Goal: Task Accomplishment & Management: Use online tool/utility

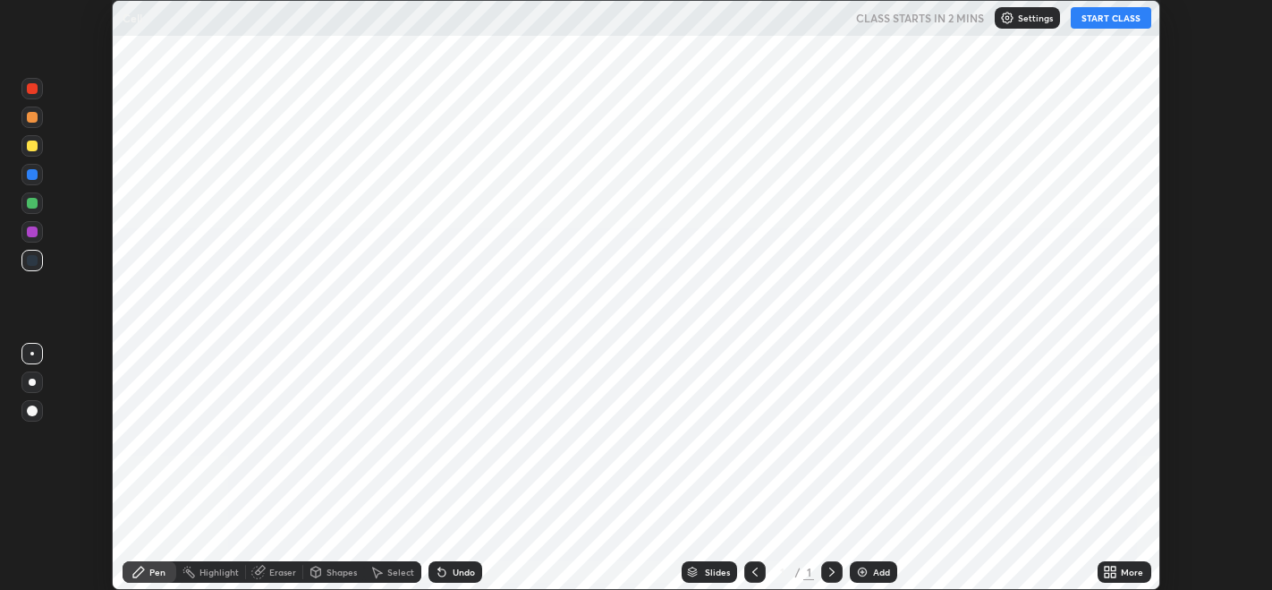
scroll to position [589, 1272]
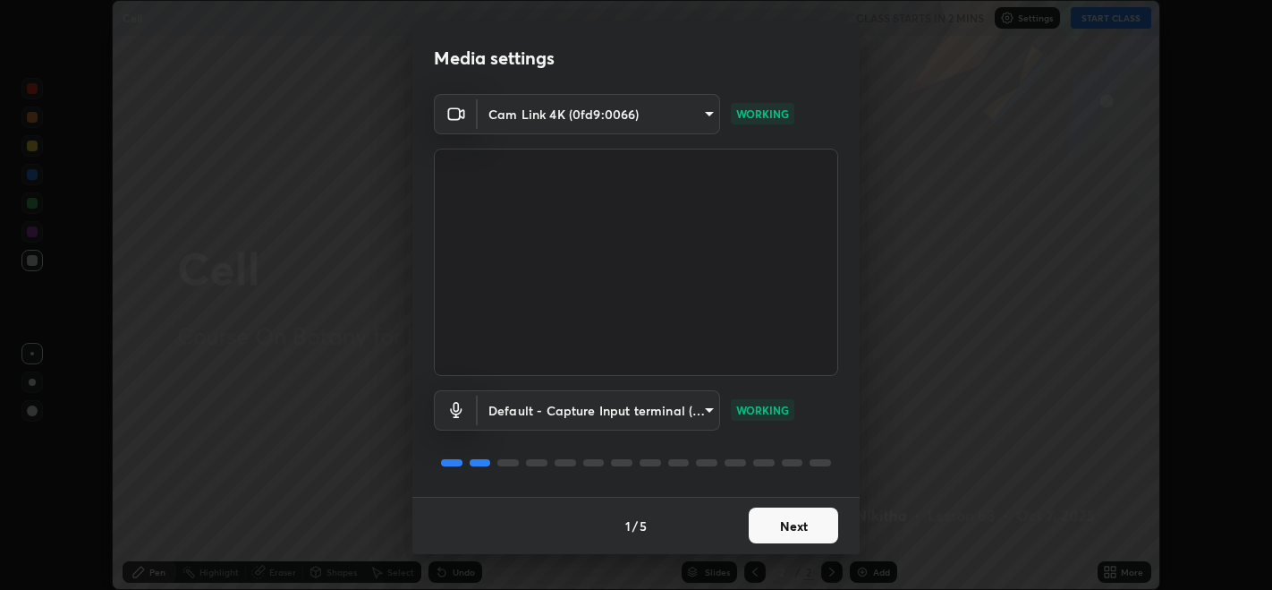
click at [793, 522] on button "Next" at bounding box center [793, 525] width 89 height 36
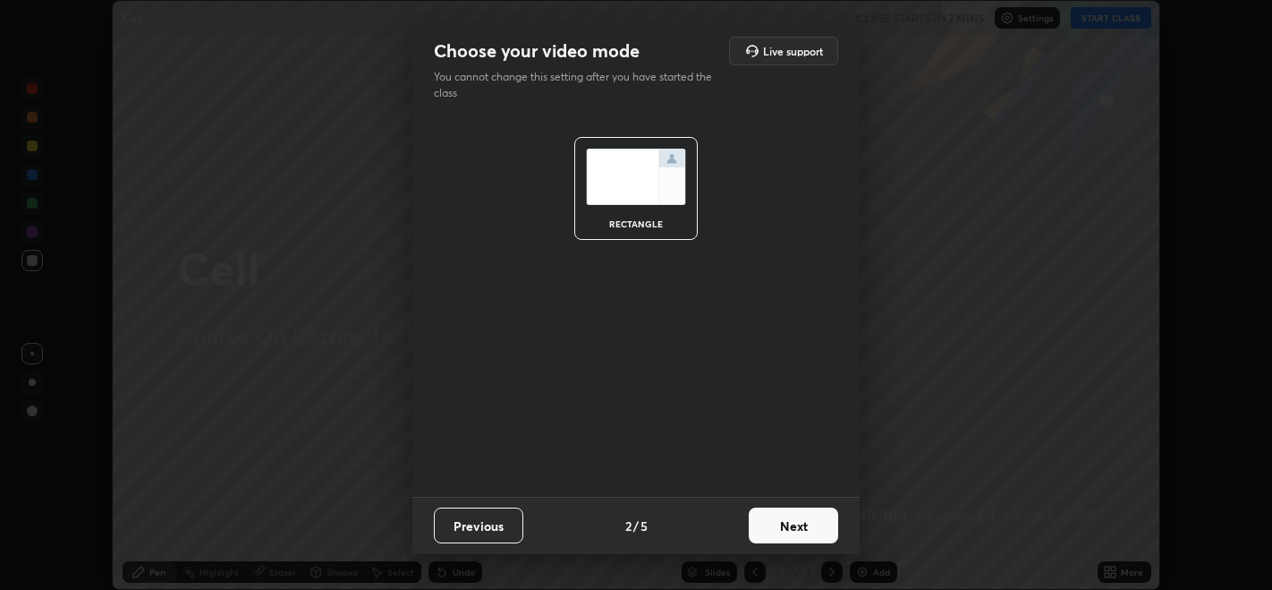
click at [800, 527] on button "Next" at bounding box center [793, 525] width 89 height 36
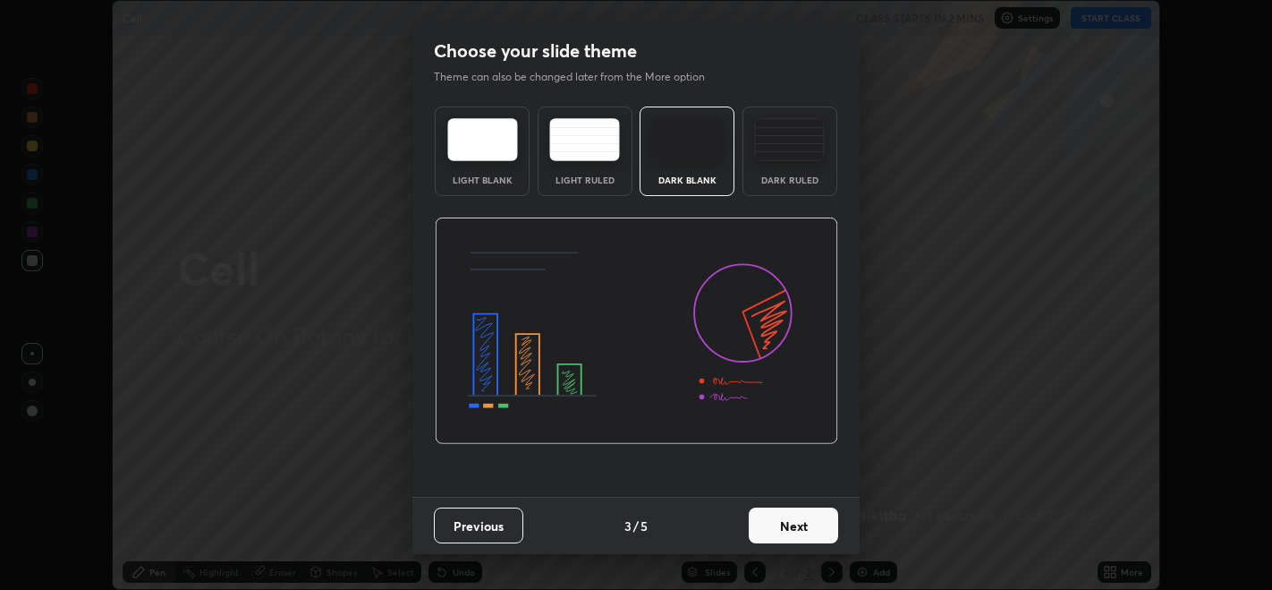
click at [815, 530] on button "Next" at bounding box center [793, 525] width 89 height 36
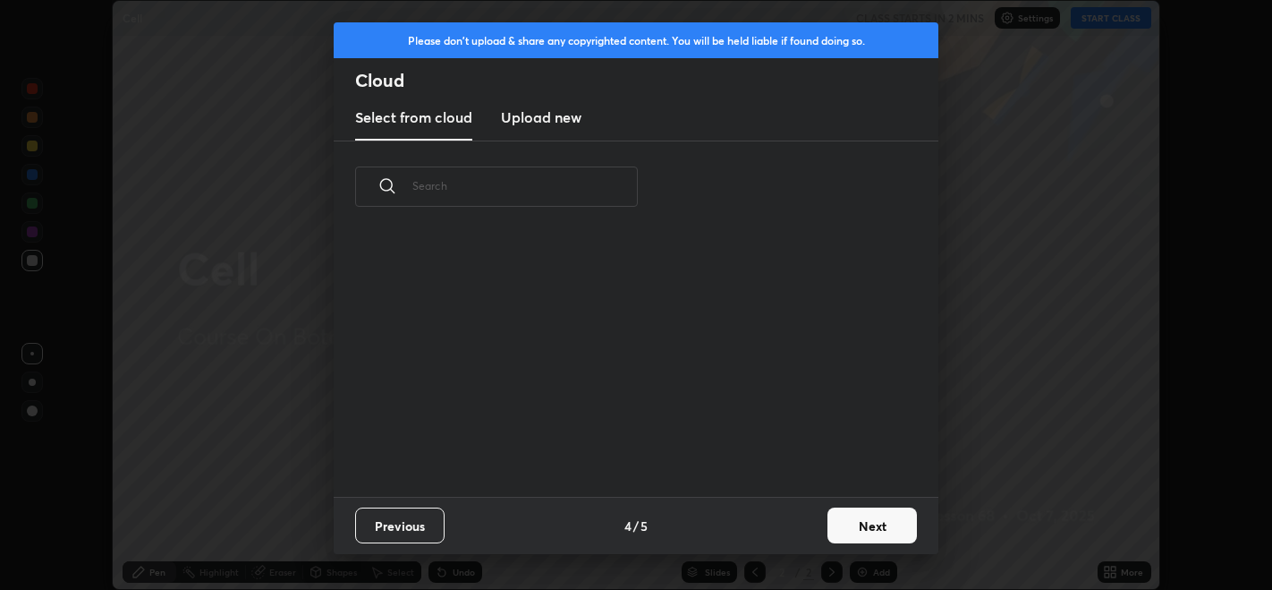
click at [828, 528] on button "Next" at bounding box center [872, 525] width 89 height 36
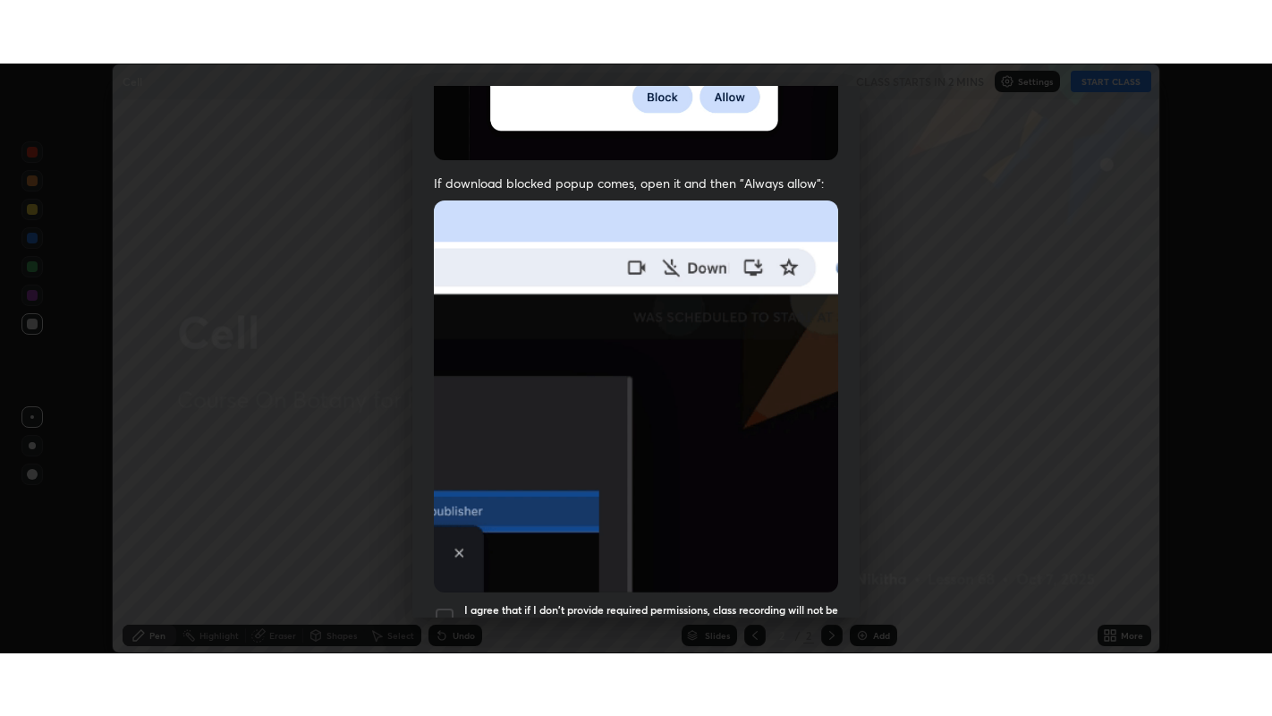
scroll to position [362, 0]
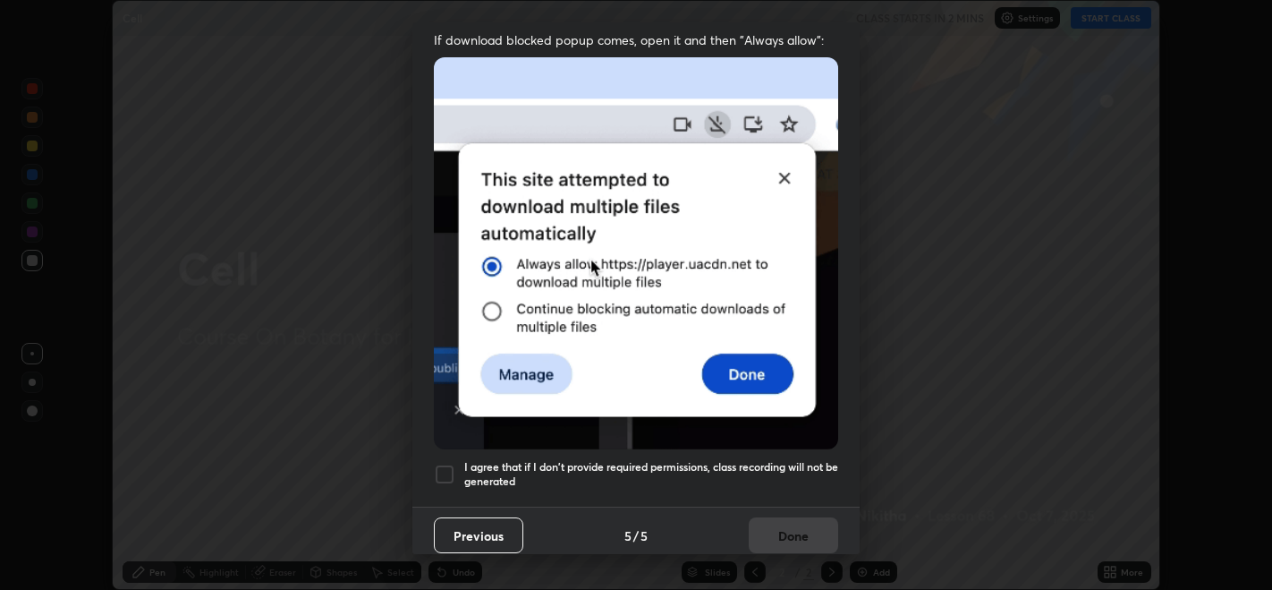
click at [443, 463] on div at bounding box center [444, 473] width 21 height 21
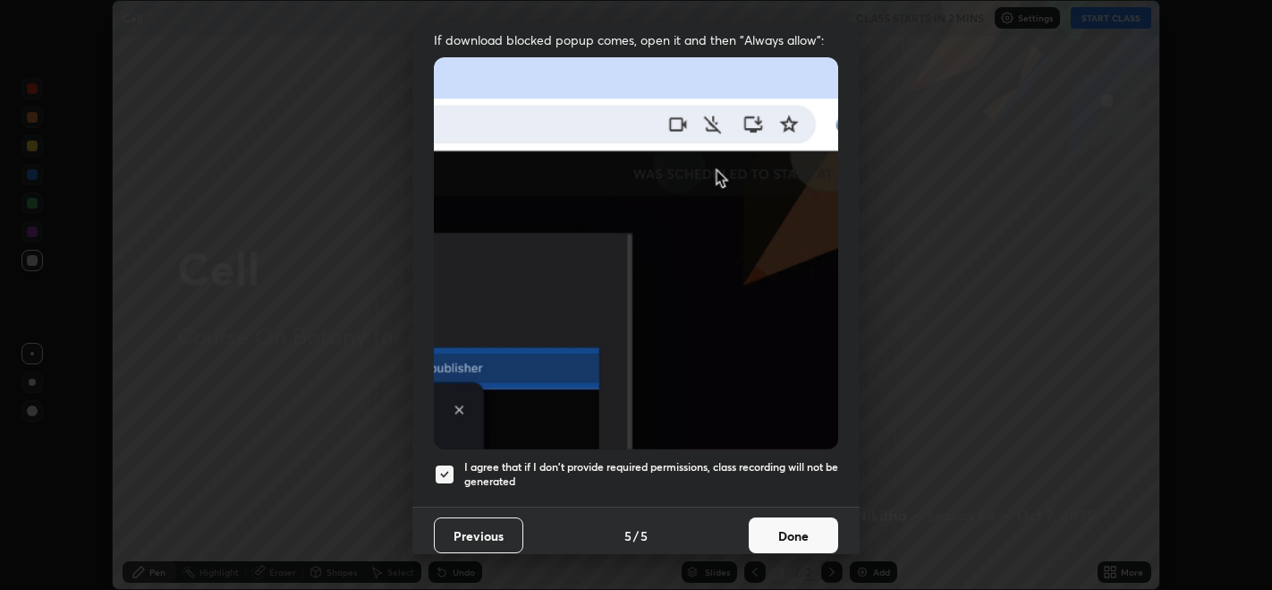
click at [770, 524] on button "Done" at bounding box center [793, 535] width 89 height 36
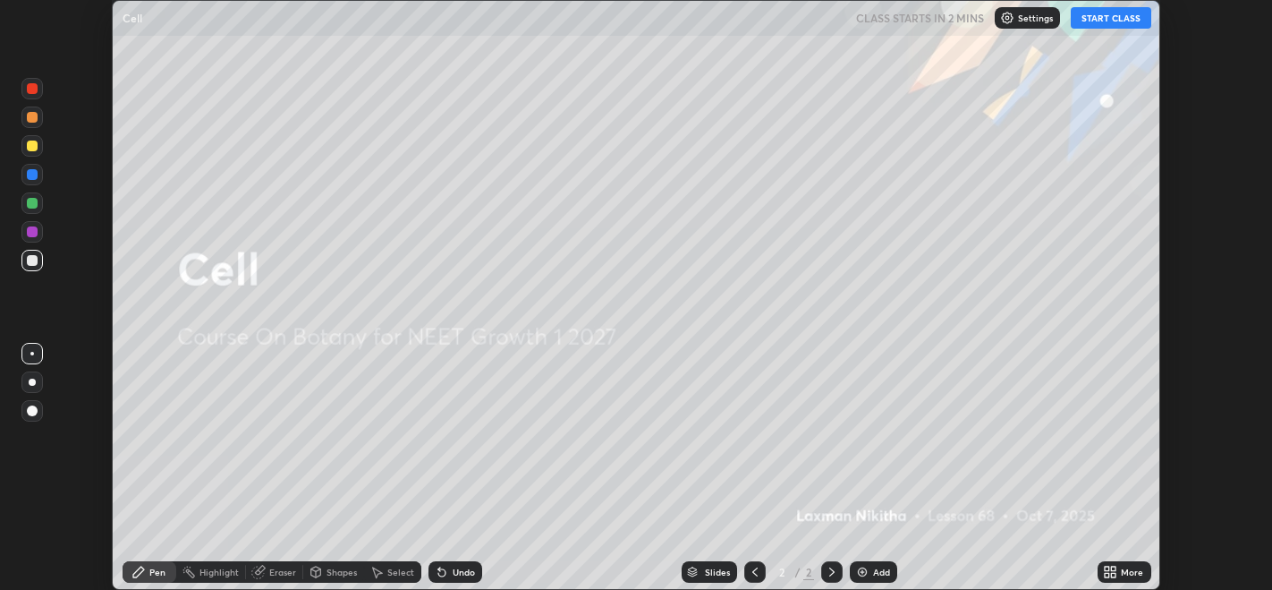
click at [1083, 22] on button "START CLASS" at bounding box center [1111, 17] width 81 height 21
click at [1134, 567] on div "More" at bounding box center [1132, 571] width 22 height 9
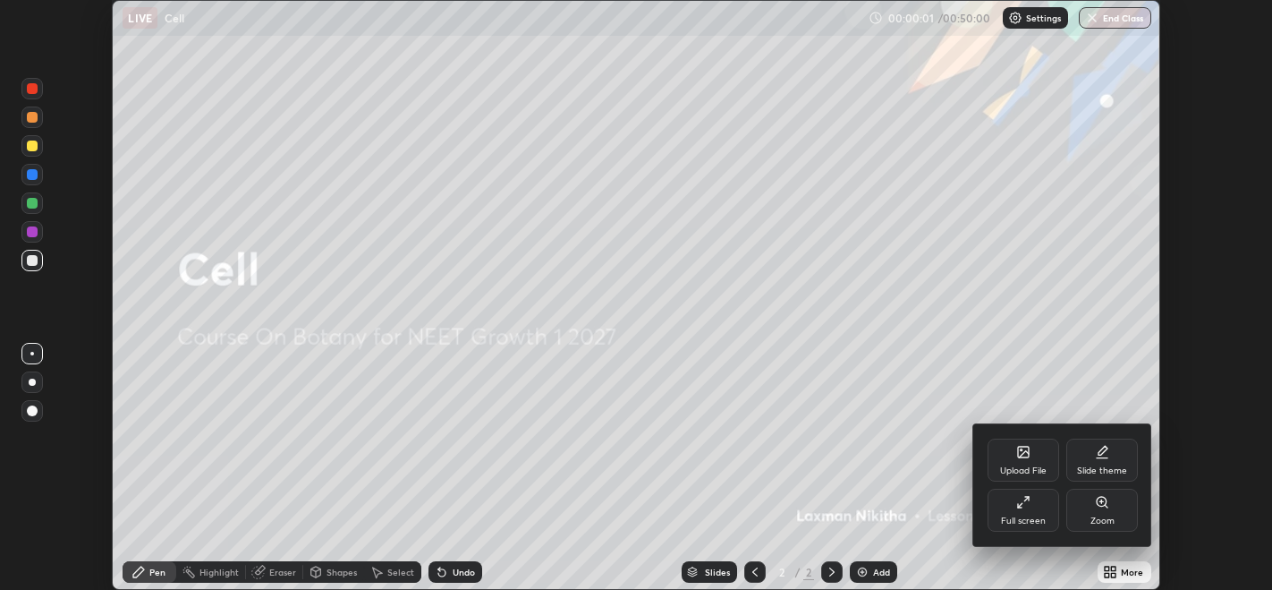
click at [1021, 517] on div "Full screen" at bounding box center [1023, 520] width 45 height 9
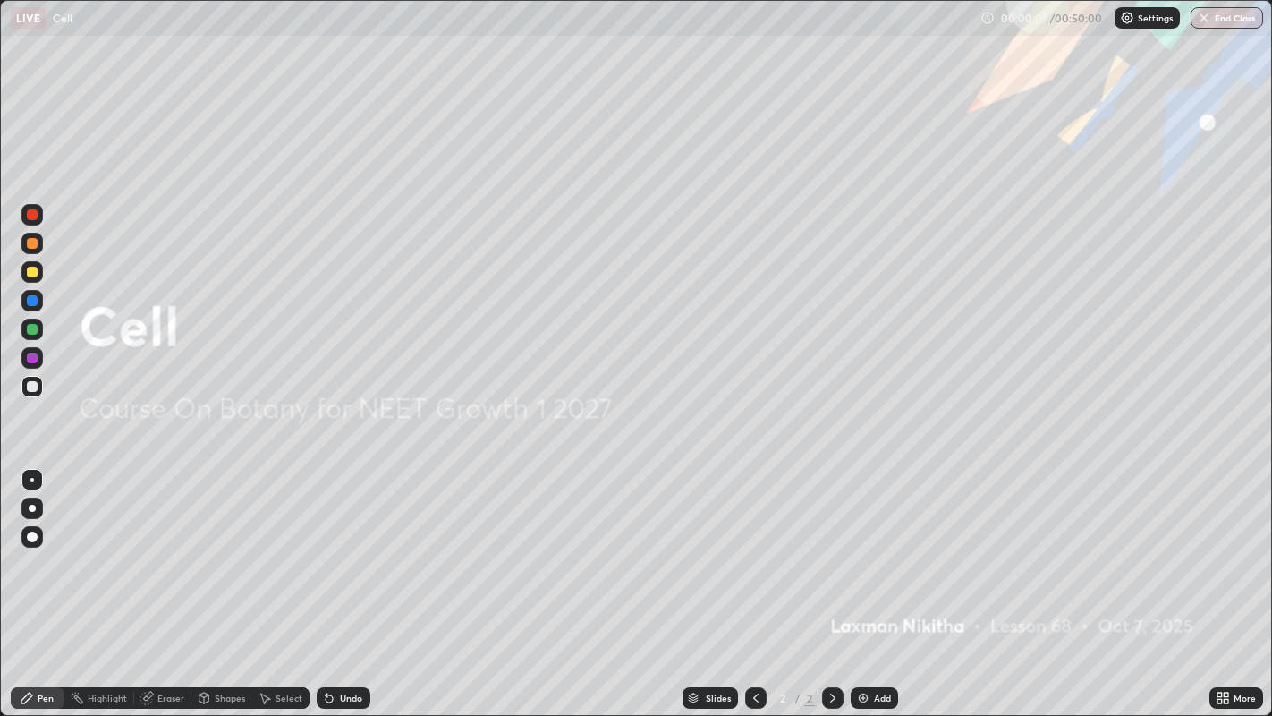
scroll to position [716, 1272]
click at [874, 589] on div "Add" at bounding box center [882, 697] width 17 height 9
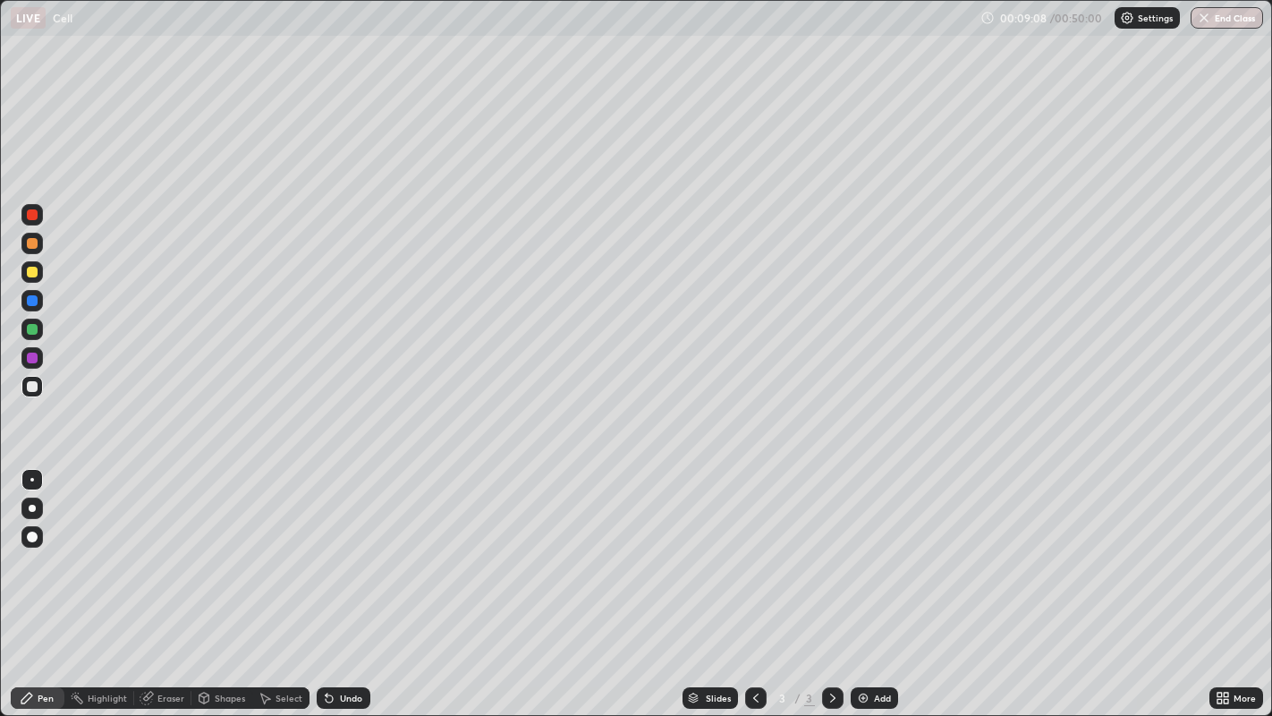
click at [349, 589] on div "Undo" at bounding box center [344, 697] width 54 height 21
click at [350, 589] on div "Undo" at bounding box center [351, 697] width 22 height 9
click at [348, 589] on div "Undo" at bounding box center [351, 697] width 22 height 9
click at [347, 589] on div "Undo" at bounding box center [351, 697] width 22 height 9
click at [350, 589] on div "Undo" at bounding box center [351, 697] width 22 height 9
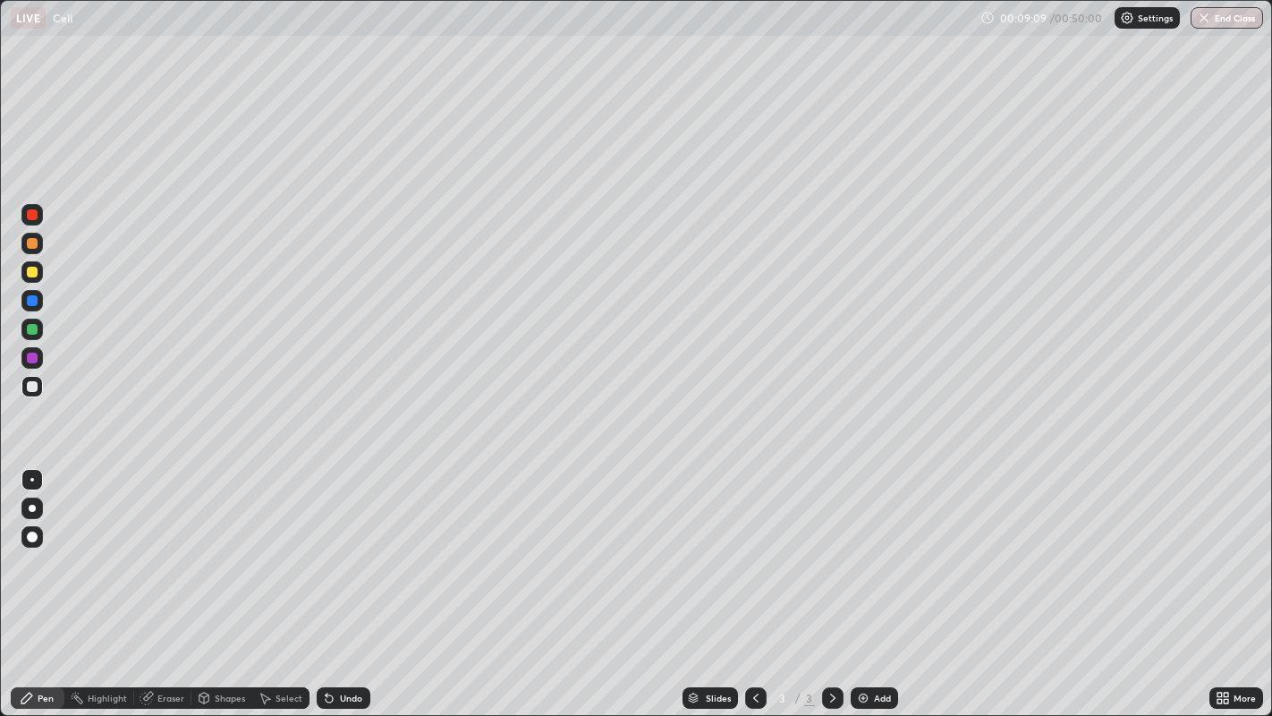
click at [351, 589] on div "Undo" at bounding box center [351, 697] width 22 height 9
click at [31, 387] on div at bounding box center [32, 386] width 11 height 11
click at [323, 589] on div "Undo" at bounding box center [344, 697] width 54 height 21
click at [320, 589] on div "Undo" at bounding box center [340, 698] width 61 height 36
click at [323, 589] on div "Undo" at bounding box center [344, 697] width 54 height 21
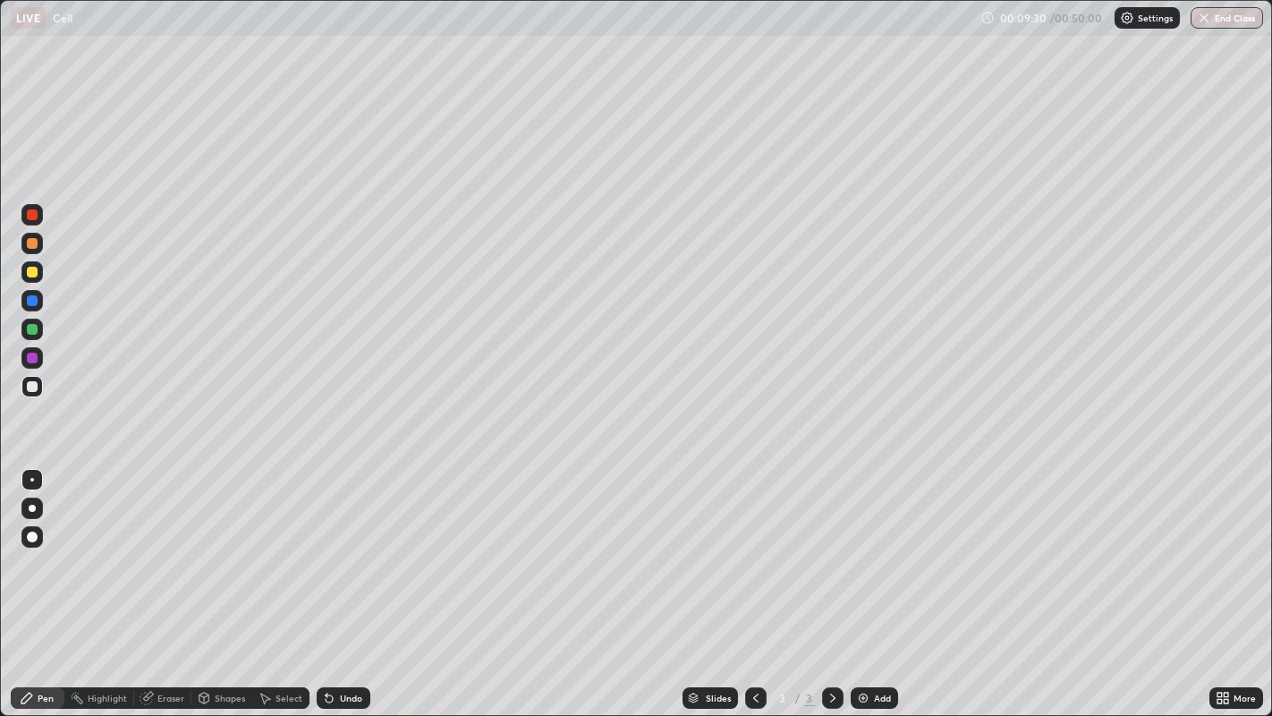
click at [319, 589] on div "Undo" at bounding box center [340, 698] width 61 height 36
click at [320, 589] on div "Undo" at bounding box center [344, 697] width 54 height 21
click at [338, 589] on div "Undo" at bounding box center [344, 697] width 54 height 21
click at [340, 589] on div "Undo" at bounding box center [351, 697] width 22 height 9
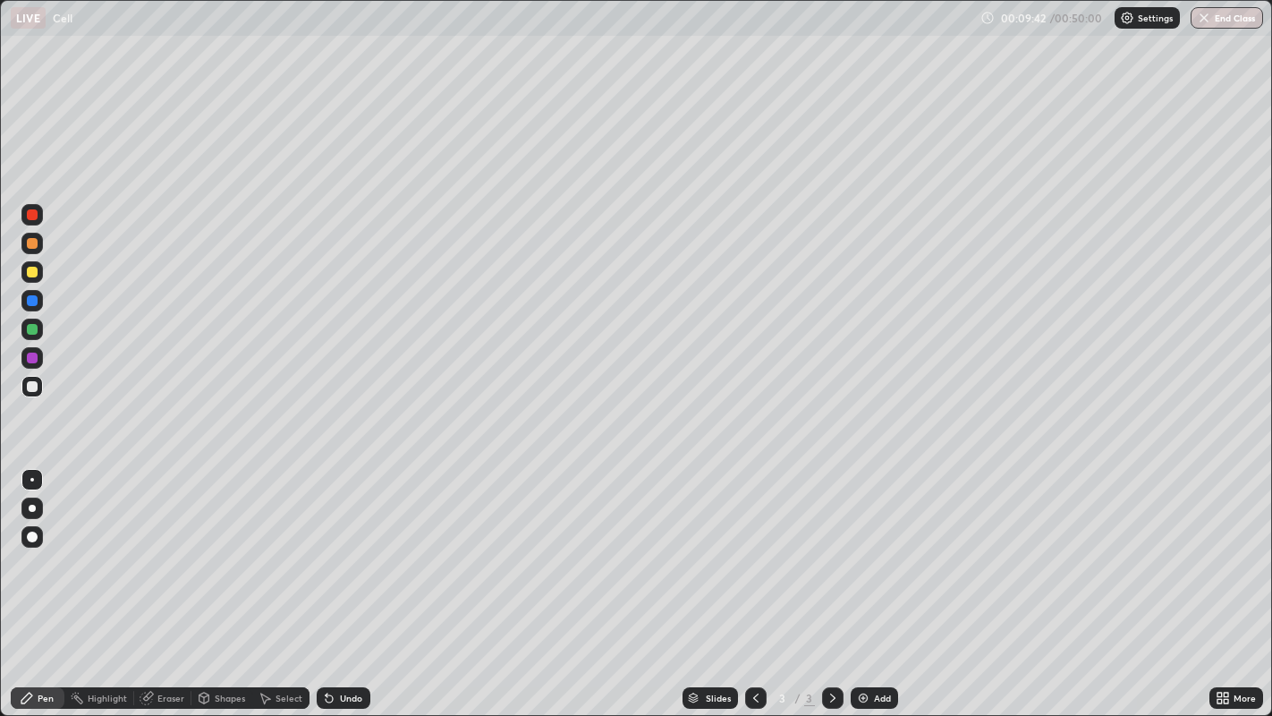
click at [340, 589] on div "Undo" at bounding box center [351, 697] width 22 height 9
click at [345, 589] on div "Undo" at bounding box center [351, 697] width 22 height 9
click at [30, 362] on div at bounding box center [31, 357] width 21 height 21
click at [31, 273] on div at bounding box center [32, 272] width 11 height 11
click at [31, 359] on div at bounding box center [32, 357] width 11 height 11
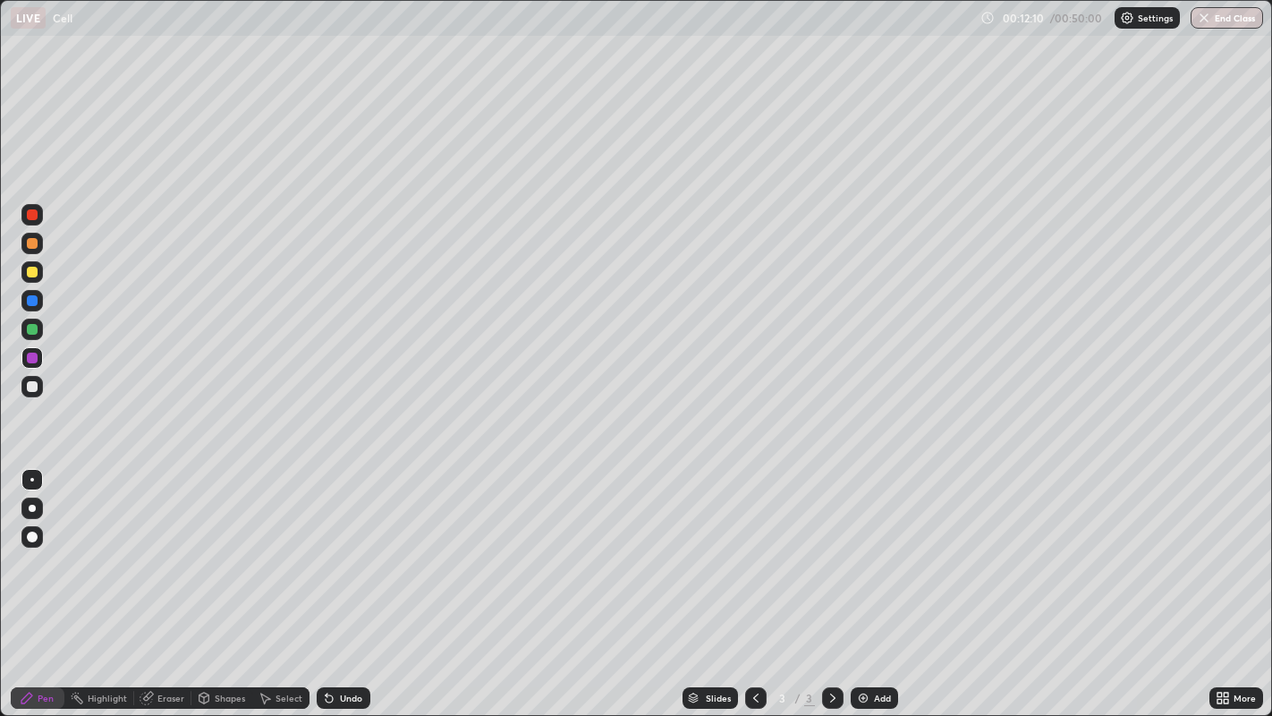
click at [34, 394] on div at bounding box center [31, 386] width 21 height 21
click at [30, 337] on div at bounding box center [31, 328] width 21 height 21
click at [36, 246] on div at bounding box center [32, 243] width 11 height 11
click at [33, 216] on div at bounding box center [32, 214] width 11 height 11
click at [33, 391] on div at bounding box center [32, 386] width 11 height 11
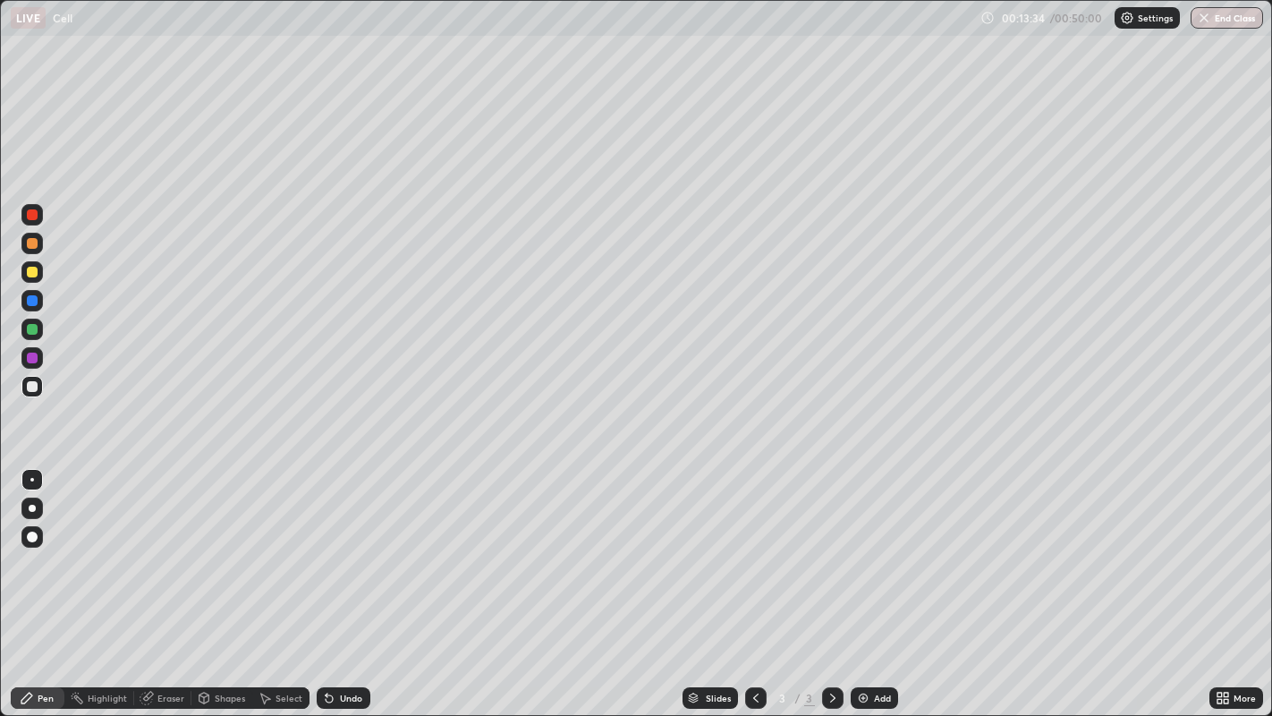
click at [362, 589] on div "Undo" at bounding box center [344, 697] width 54 height 21
click at [360, 589] on div "Undo" at bounding box center [351, 697] width 22 height 9
click at [356, 589] on div "Undo" at bounding box center [344, 697] width 54 height 21
click at [354, 589] on div "Undo" at bounding box center [344, 697] width 54 height 21
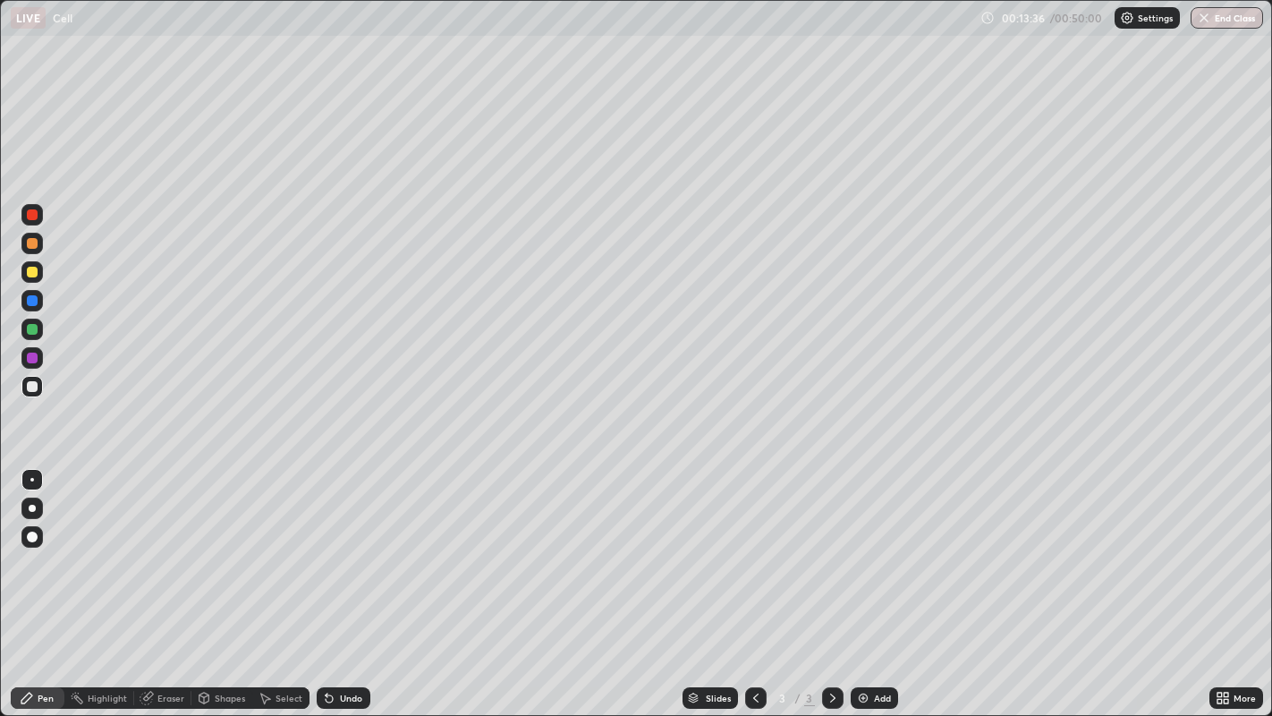
click at [353, 589] on div "Undo" at bounding box center [344, 697] width 54 height 21
click at [354, 589] on div "Undo" at bounding box center [344, 697] width 54 height 21
click at [355, 589] on div "Undo" at bounding box center [344, 697] width 54 height 21
click at [358, 589] on div "Undo" at bounding box center [351, 697] width 22 height 9
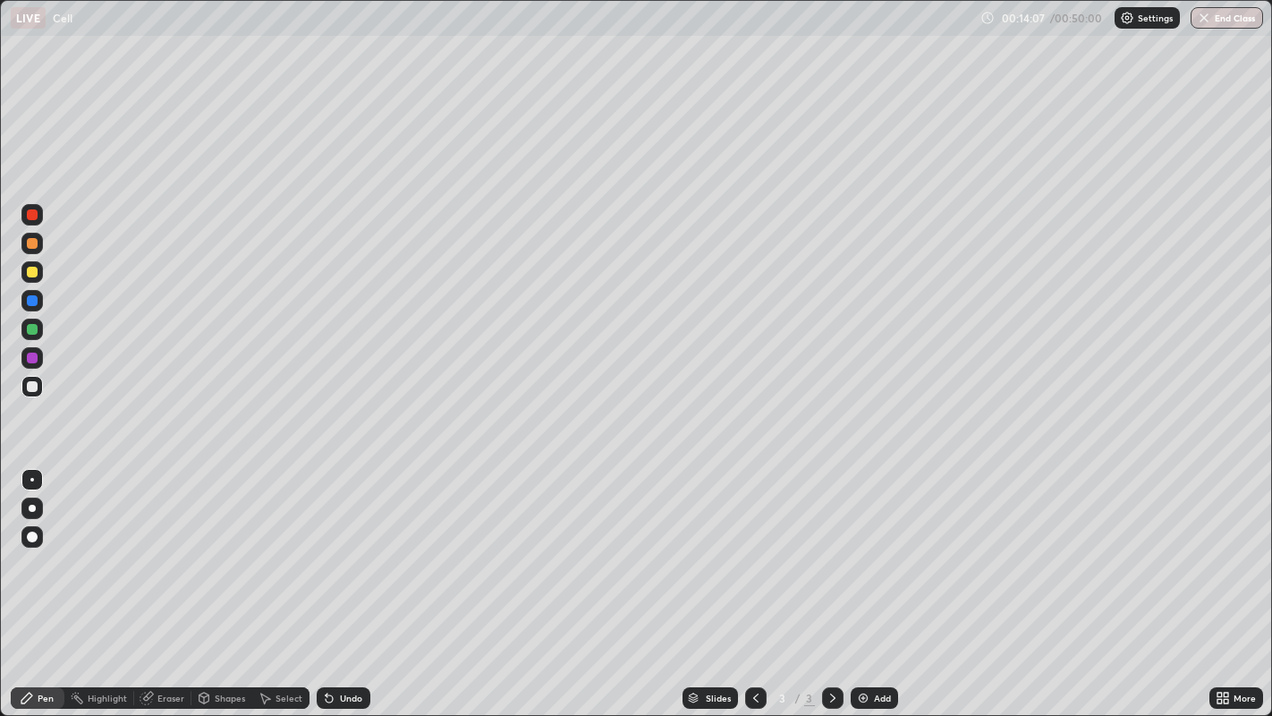
click at [31, 329] on div at bounding box center [32, 329] width 11 height 11
click at [31, 273] on div at bounding box center [32, 272] width 11 height 11
click at [480, 589] on div "Slides 3 / 3 Add" at bounding box center [789, 698] width 839 height 36
click at [498, 589] on div "Slides 3 / 3 Add" at bounding box center [789, 698] width 839 height 36
click at [514, 589] on div "Slides 3 / 3 Add" at bounding box center [789, 698] width 839 height 36
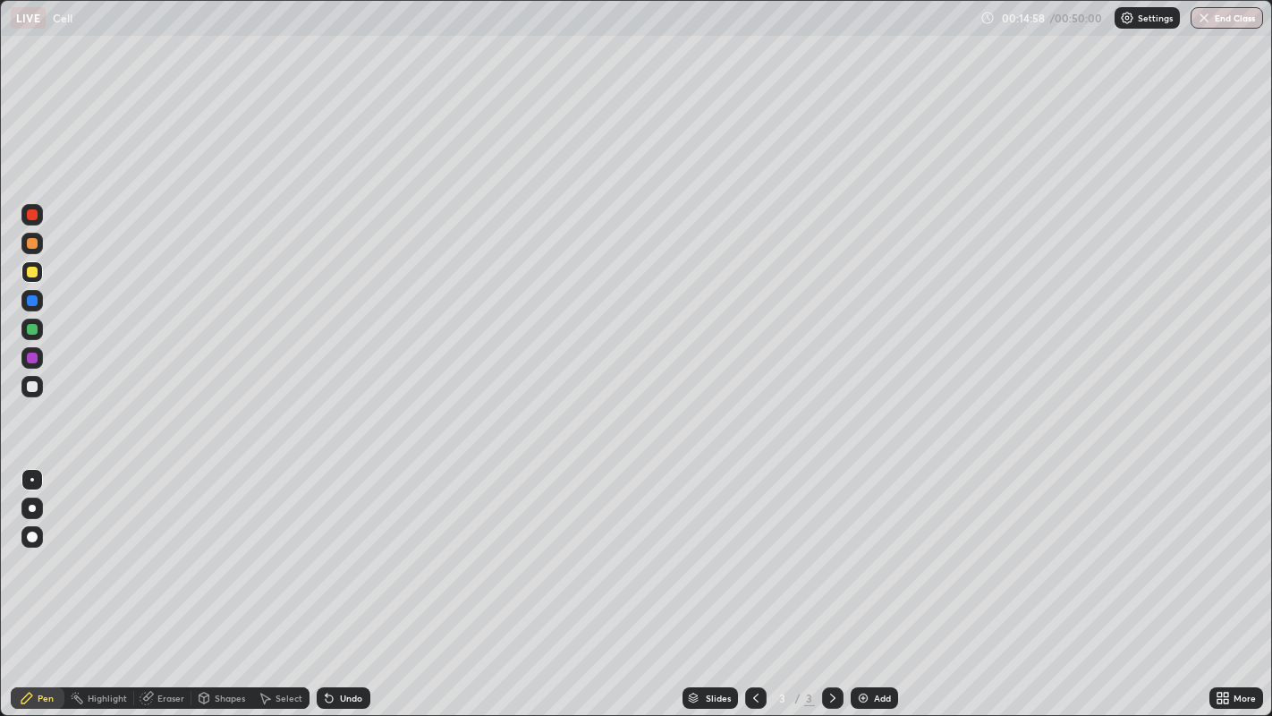
click at [526, 589] on div "Slides 3 / 3 Add" at bounding box center [789, 698] width 839 height 36
click at [528, 589] on div "Slides 3 / 3 Add" at bounding box center [789, 698] width 839 height 36
click at [532, 589] on div "Slides 3 / 3 Add" at bounding box center [789, 698] width 839 height 36
click at [531, 589] on div "Slides 3 / 3 Add" at bounding box center [789, 698] width 839 height 36
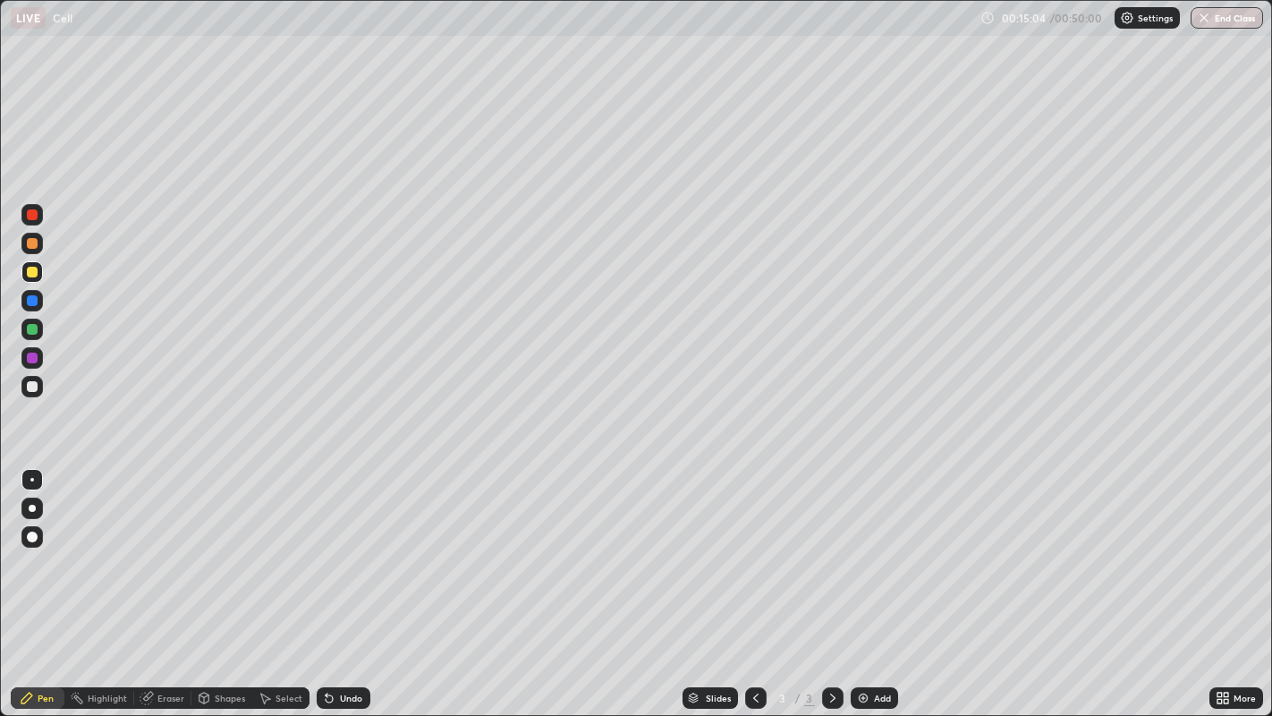
click at [553, 589] on div "Slides 3 / 3 Add" at bounding box center [789, 698] width 839 height 36
click at [557, 589] on div "Slides 3 / 3 Add" at bounding box center [789, 698] width 839 height 36
click at [571, 589] on div "Slides 3 / 3 Add" at bounding box center [789, 698] width 839 height 36
click at [577, 589] on div "Slides 3 / 3 Add" at bounding box center [789, 698] width 839 height 36
click at [602, 589] on div "Slides 3 / 3 Add" at bounding box center [789, 698] width 839 height 36
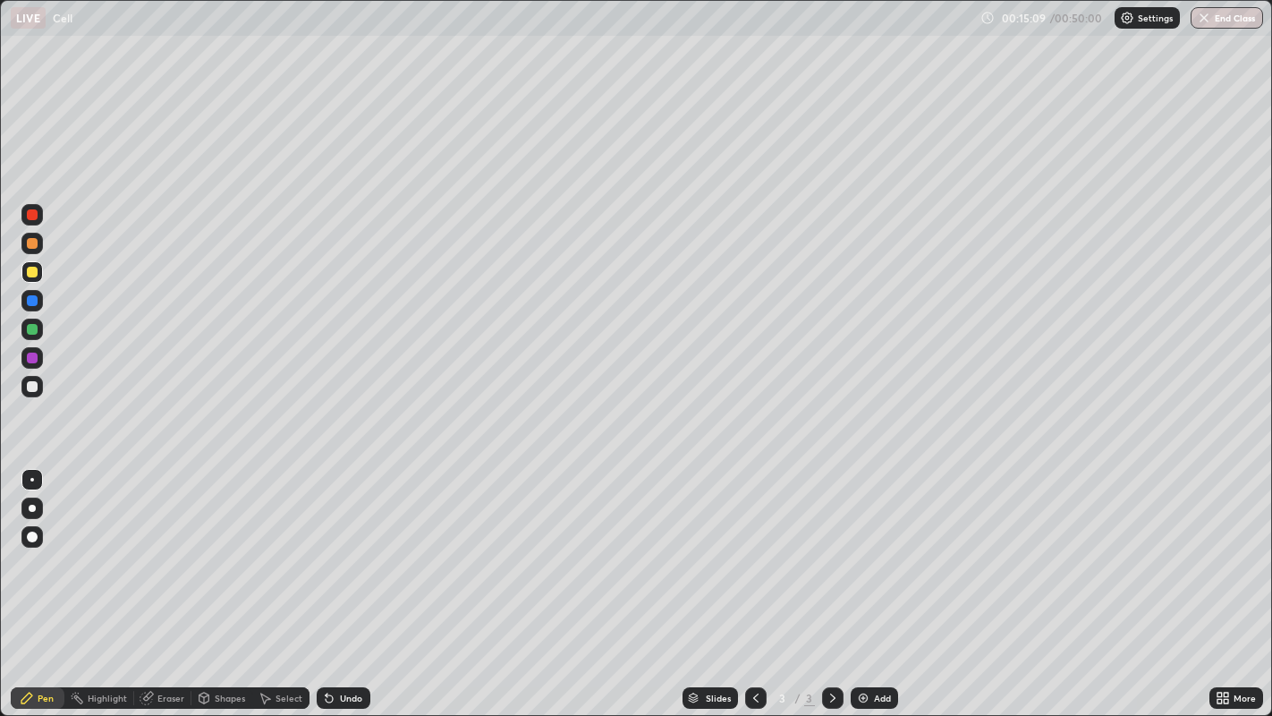
click at [602, 589] on div "Slides 3 / 3 Add" at bounding box center [789, 698] width 839 height 36
click at [601, 589] on div "Slides 3 / 3 Add" at bounding box center [789, 698] width 839 height 36
click at [603, 589] on div "Slides 3 / 3 Add" at bounding box center [789, 698] width 839 height 36
click at [613, 589] on div "Slides 3 / 3 Add" at bounding box center [789, 698] width 839 height 36
click at [617, 589] on div "Slides 3 / 3 Add" at bounding box center [789, 698] width 839 height 36
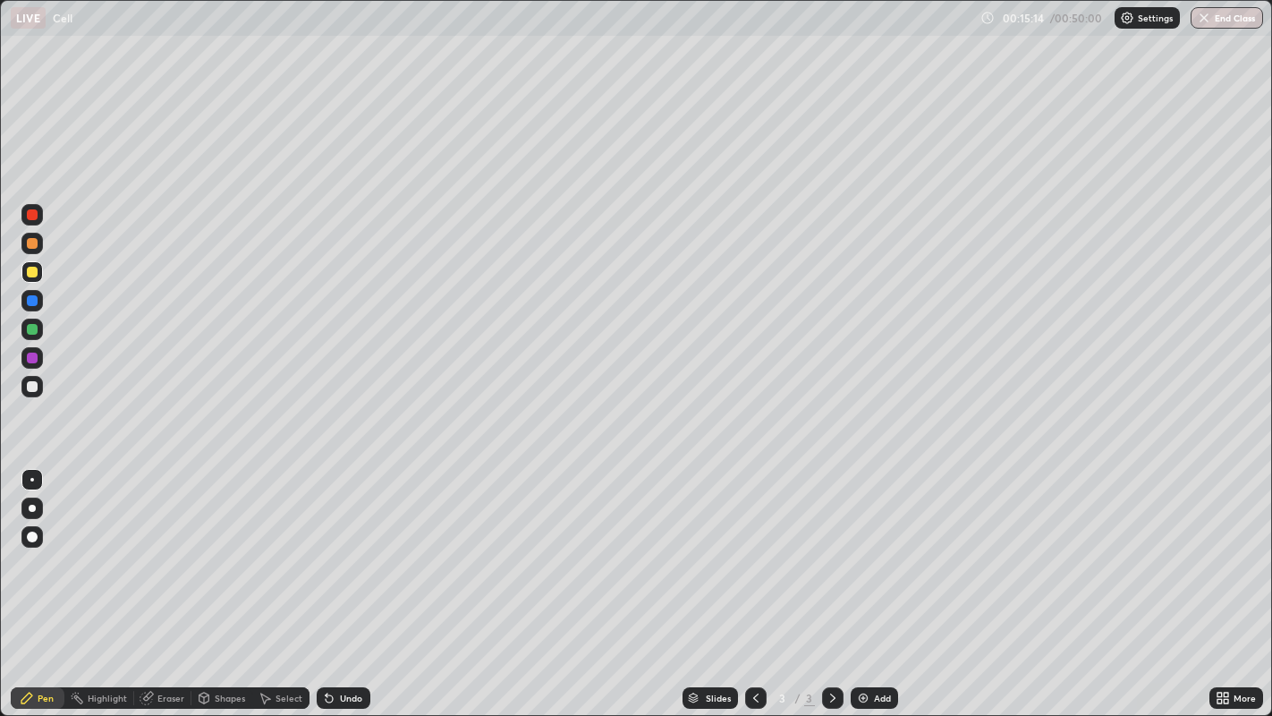
click at [629, 589] on div "Slides 3 / 3 Add" at bounding box center [789, 698] width 839 height 36
click at [637, 589] on div "Slides 3 / 3 Add" at bounding box center [789, 698] width 839 height 36
click at [649, 589] on div "Slides 3 / 3 Add" at bounding box center [789, 698] width 839 height 36
click at [350, 589] on div "Undo" at bounding box center [351, 697] width 22 height 9
click at [349, 589] on div "Undo" at bounding box center [351, 697] width 22 height 9
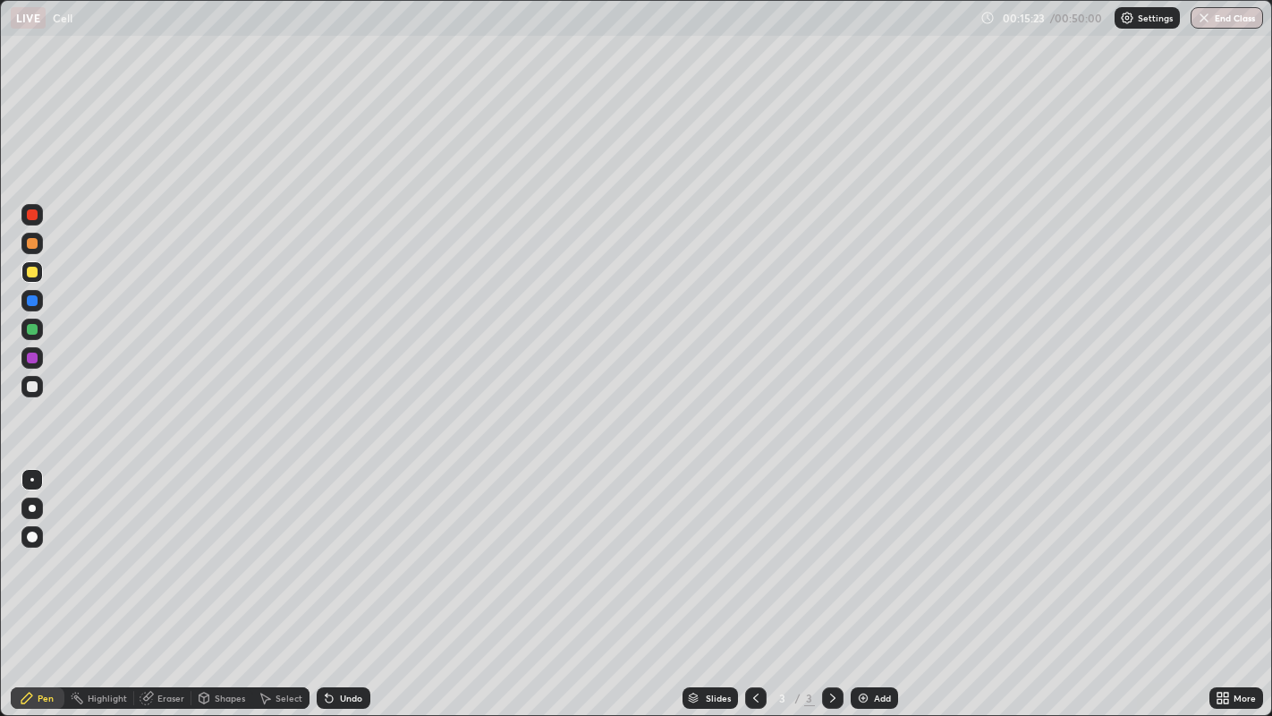
click at [31, 387] on div at bounding box center [32, 386] width 11 height 11
click at [349, 589] on div "Undo" at bounding box center [351, 697] width 22 height 9
click at [38, 252] on div at bounding box center [31, 243] width 21 height 21
click at [26, 386] on div at bounding box center [31, 386] width 21 height 21
click at [31, 228] on div at bounding box center [31, 214] width 21 height 29
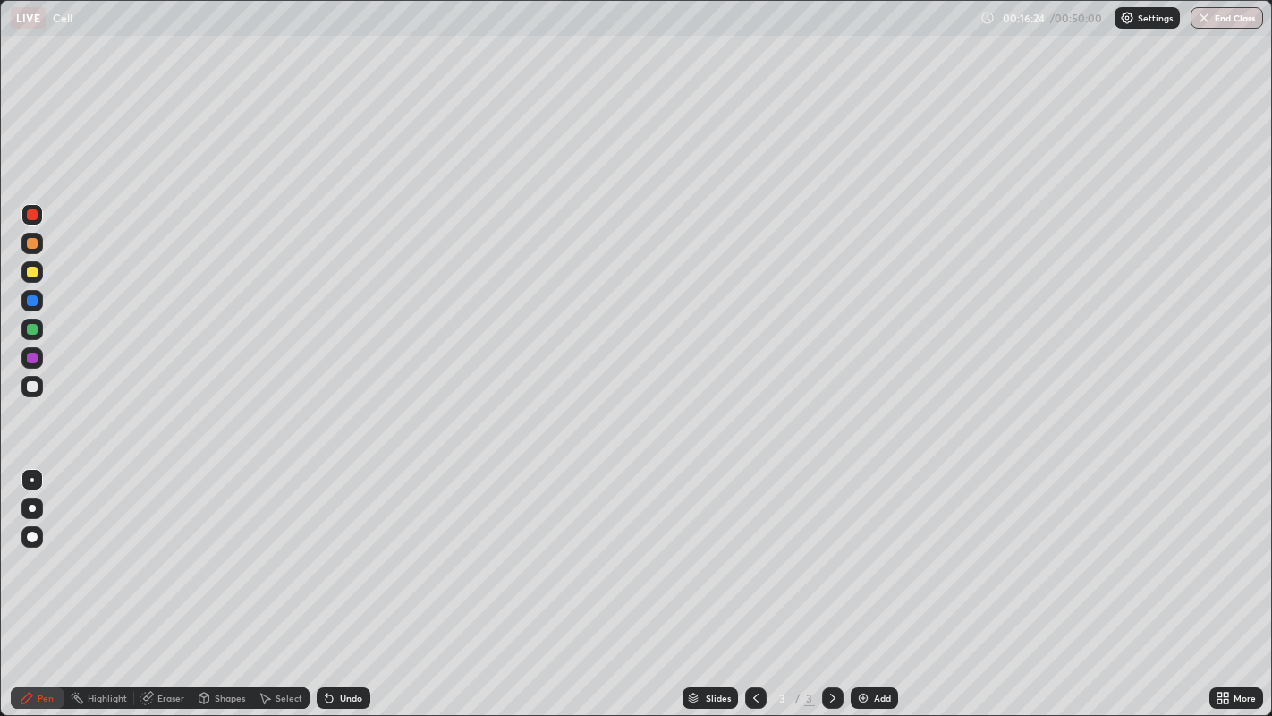
click at [35, 386] on div at bounding box center [32, 386] width 11 height 11
click at [34, 247] on div at bounding box center [32, 243] width 11 height 11
click at [30, 385] on div at bounding box center [32, 386] width 11 height 11
click at [361, 589] on div "Undo" at bounding box center [344, 697] width 54 height 21
click at [191, 589] on div "Shapes" at bounding box center [221, 697] width 61 height 21
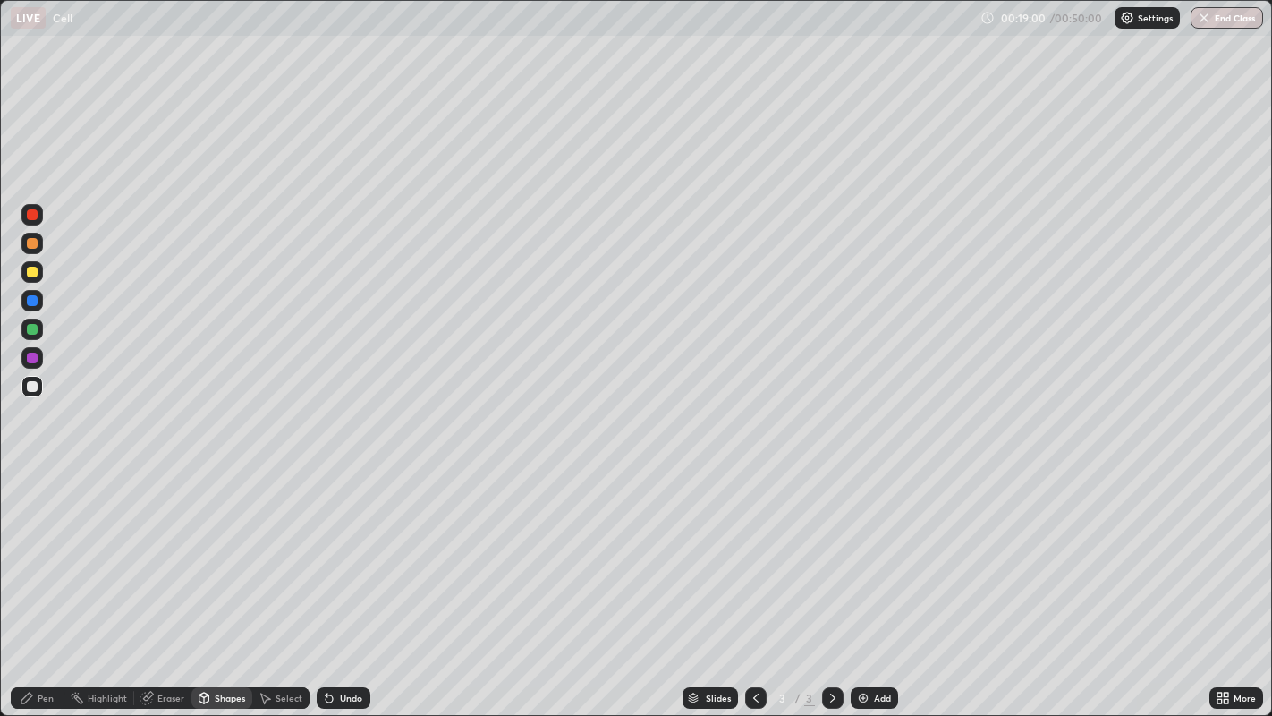
click at [170, 589] on div "Eraser" at bounding box center [170, 697] width 27 height 9
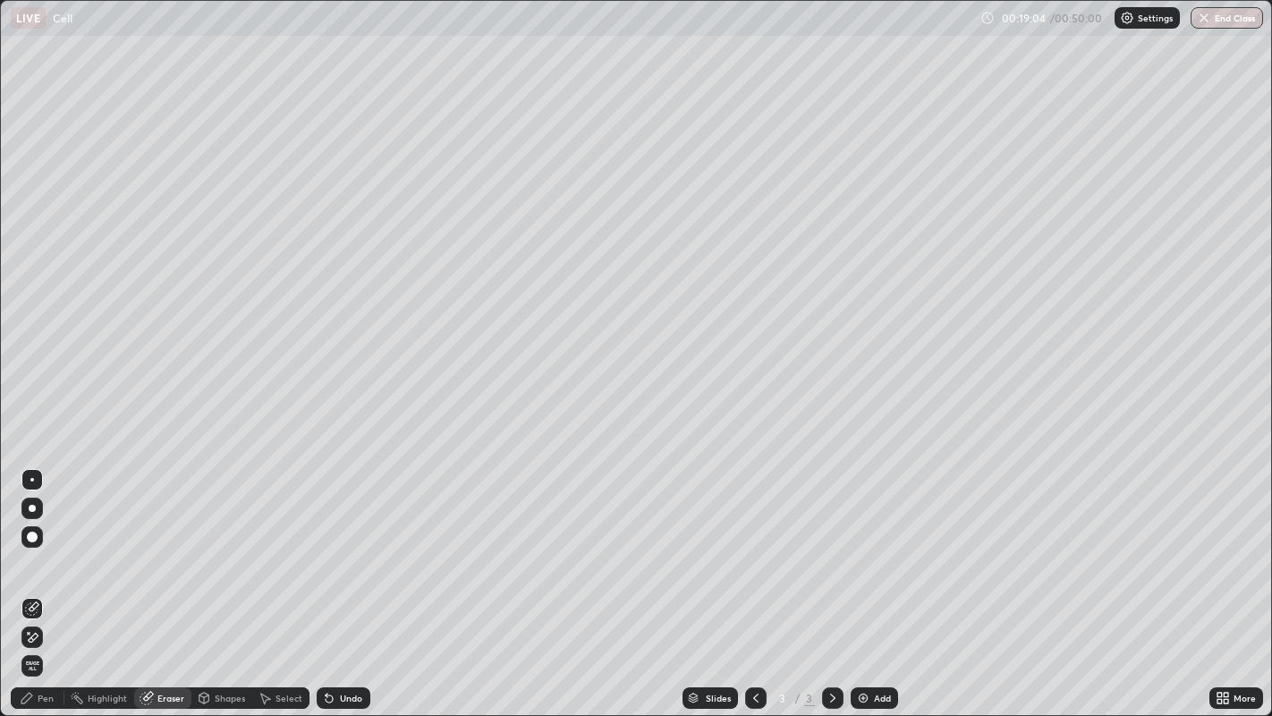
click at [52, 589] on div "Pen" at bounding box center [38, 697] width 54 height 21
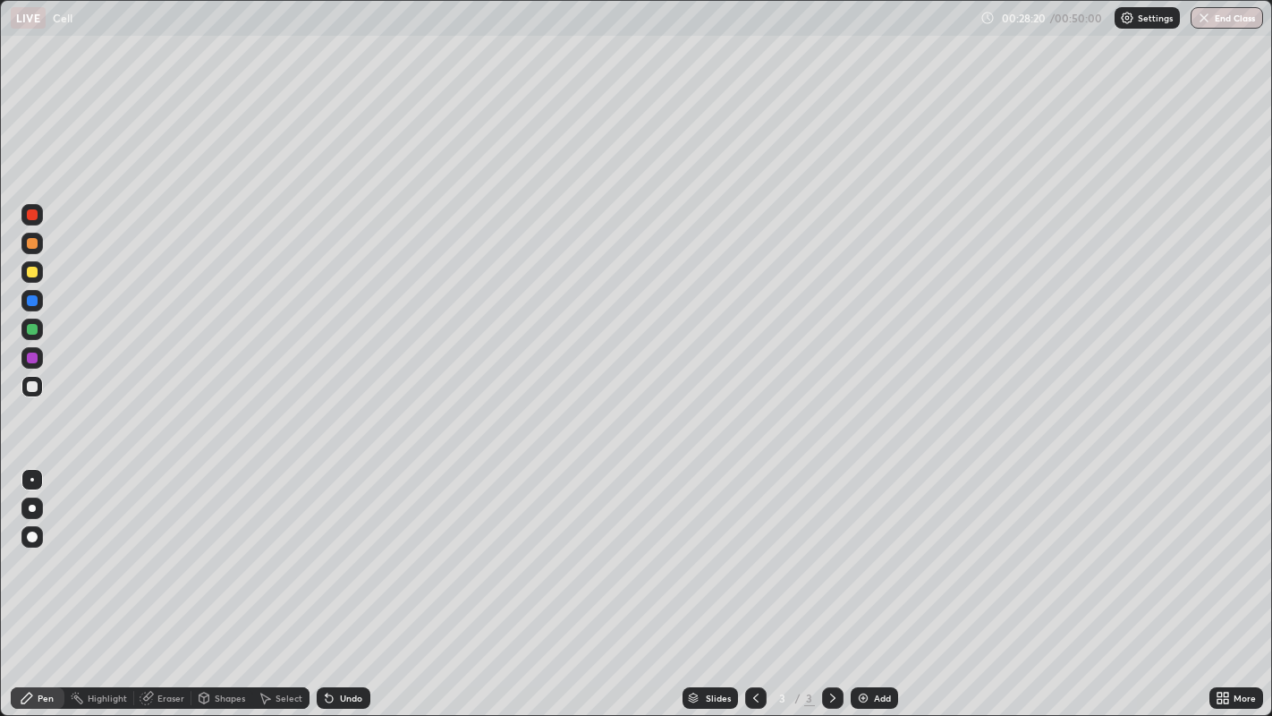
click at [28, 331] on div at bounding box center [32, 329] width 11 height 11
click at [358, 589] on div "Undo" at bounding box center [351, 697] width 22 height 9
click at [356, 589] on div "Undo" at bounding box center [351, 697] width 22 height 9
click at [358, 589] on div "Undo" at bounding box center [351, 697] width 22 height 9
click at [874, 589] on div "Add" at bounding box center [874, 697] width 47 height 21
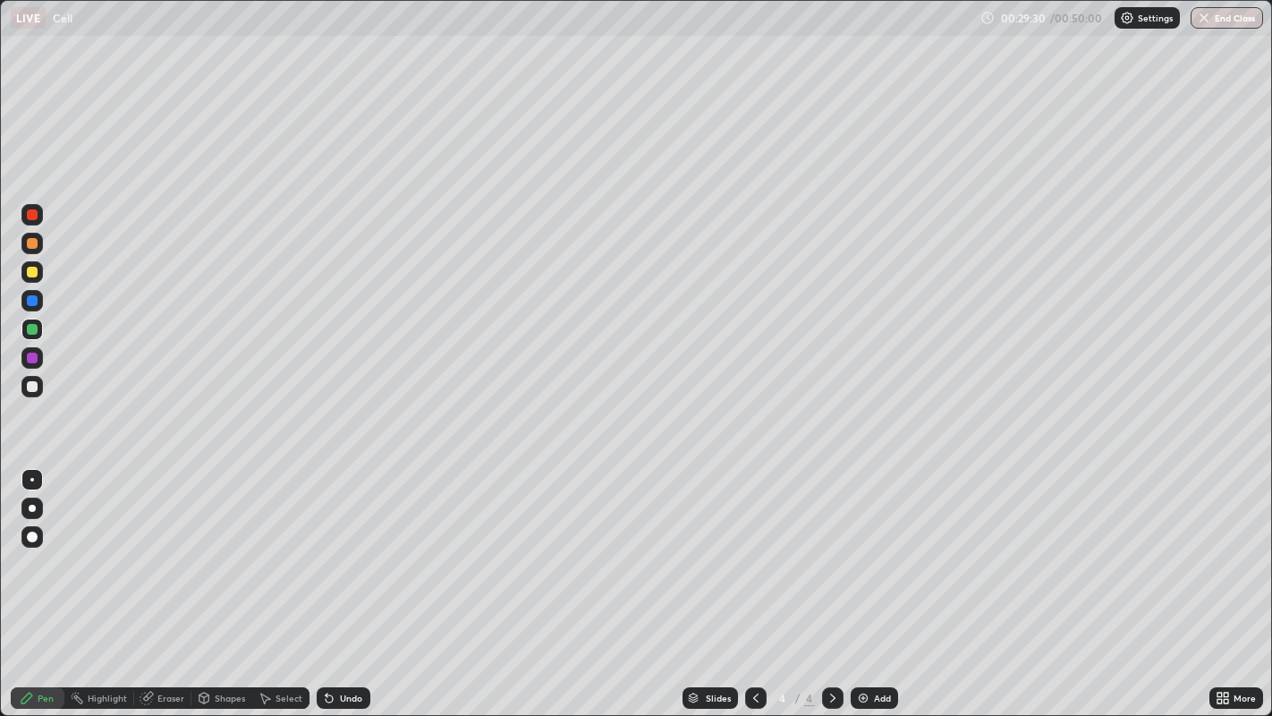
click at [31, 395] on div at bounding box center [31, 386] width 21 height 21
click at [753, 589] on icon at bounding box center [756, 698] width 14 height 14
click at [830, 589] on icon at bounding box center [833, 698] width 14 height 14
click at [347, 589] on div "Undo" at bounding box center [351, 697] width 22 height 9
click at [357, 589] on div "Undo" at bounding box center [351, 697] width 22 height 9
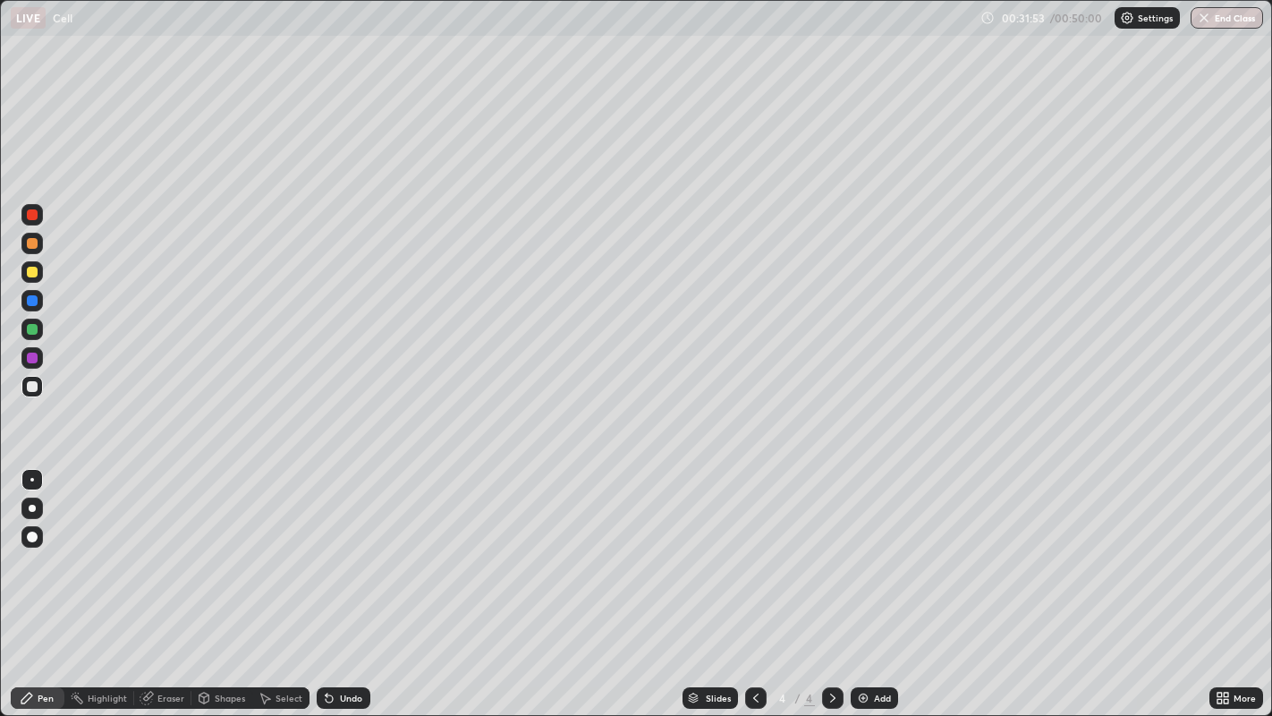
click at [351, 589] on div "Undo" at bounding box center [351, 697] width 22 height 9
click at [348, 589] on div "Undo" at bounding box center [351, 697] width 22 height 9
click at [344, 589] on div "Undo" at bounding box center [351, 697] width 22 height 9
click at [352, 589] on div "Undo" at bounding box center [351, 697] width 22 height 9
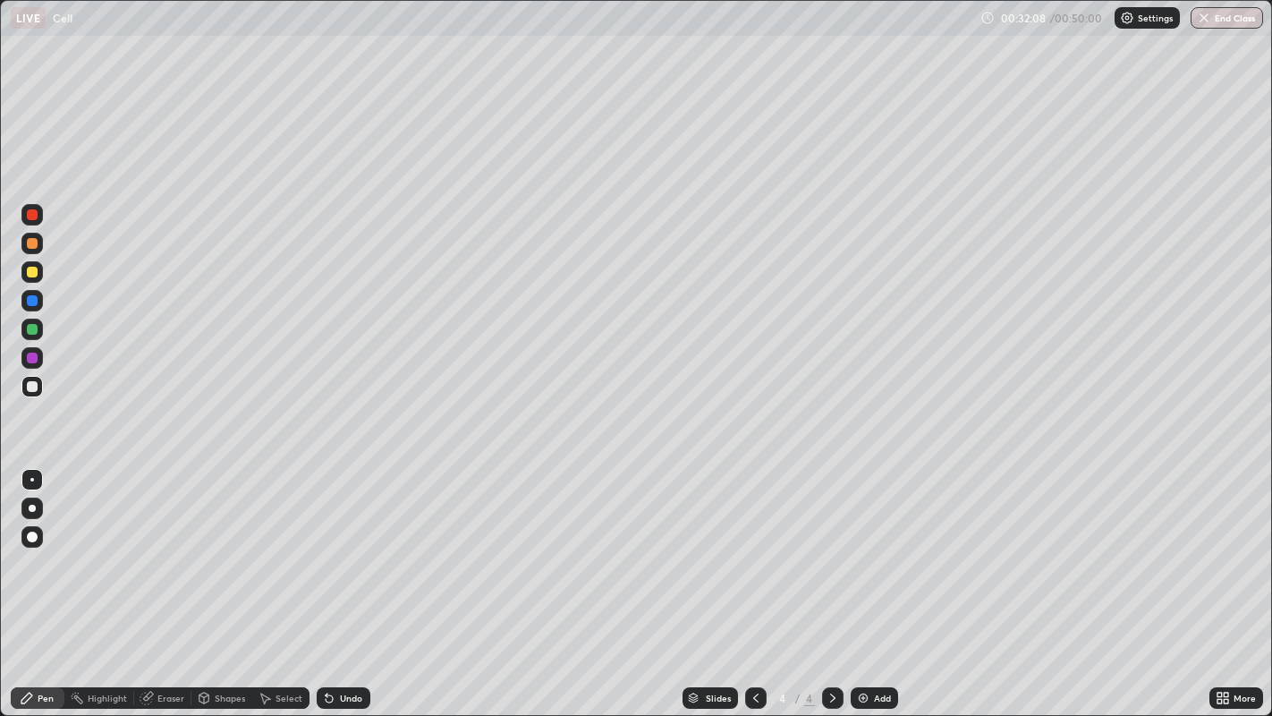
click at [356, 589] on div "Undo" at bounding box center [344, 697] width 54 height 21
click at [352, 589] on div "Undo" at bounding box center [351, 697] width 22 height 9
click at [34, 360] on div at bounding box center [32, 357] width 11 height 11
click at [351, 589] on div "Undo" at bounding box center [344, 697] width 54 height 21
click at [346, 589] on div "Undo" at bounding box center [344, 697] width 54 height 21
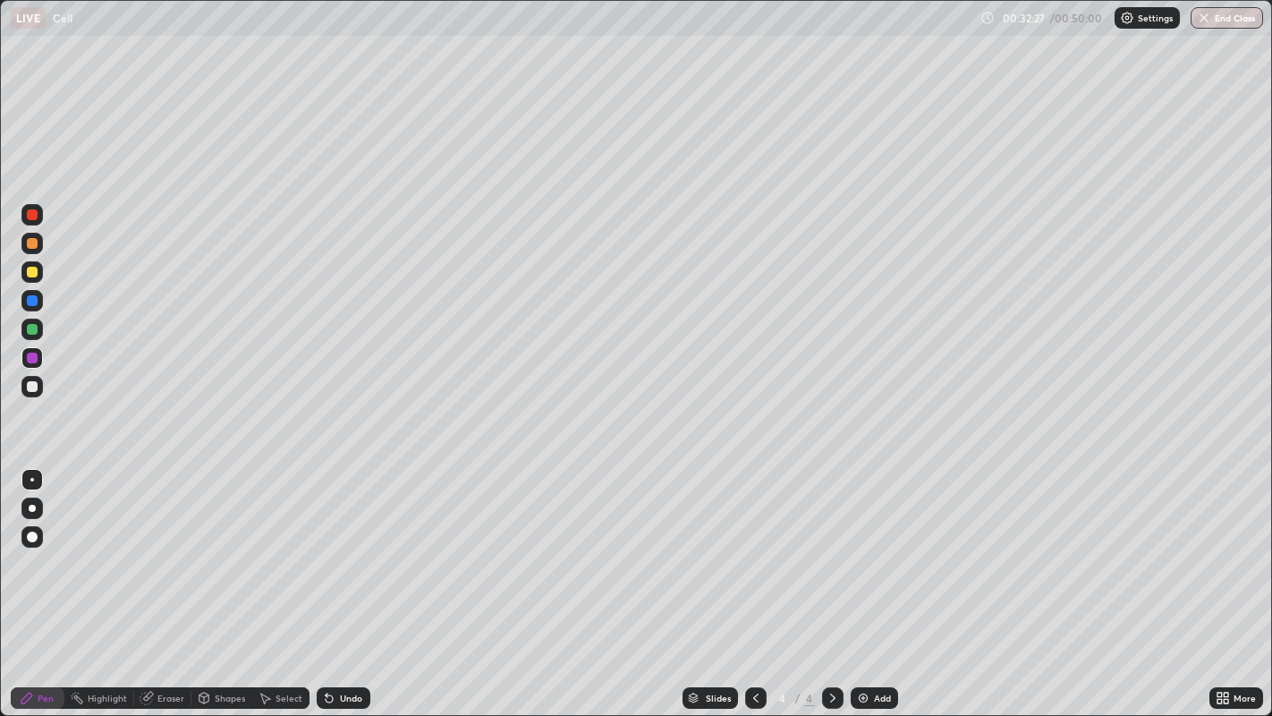
click at [344, 589] on div "Undo" at bounding box center [344, 697] width 54 height 21
click at [37, 273] on div at bounding box center [32, 272] width 11 height 11
click at [32, 329] on div at bounding box center [32, 329] width 11 height 11
click at [335, 589] on div "Undo" at bounding box center [344, 697] width 54 height 21
click at [340, 589] on div "Undo" at bounding box center [351, 697] width 22 height 9
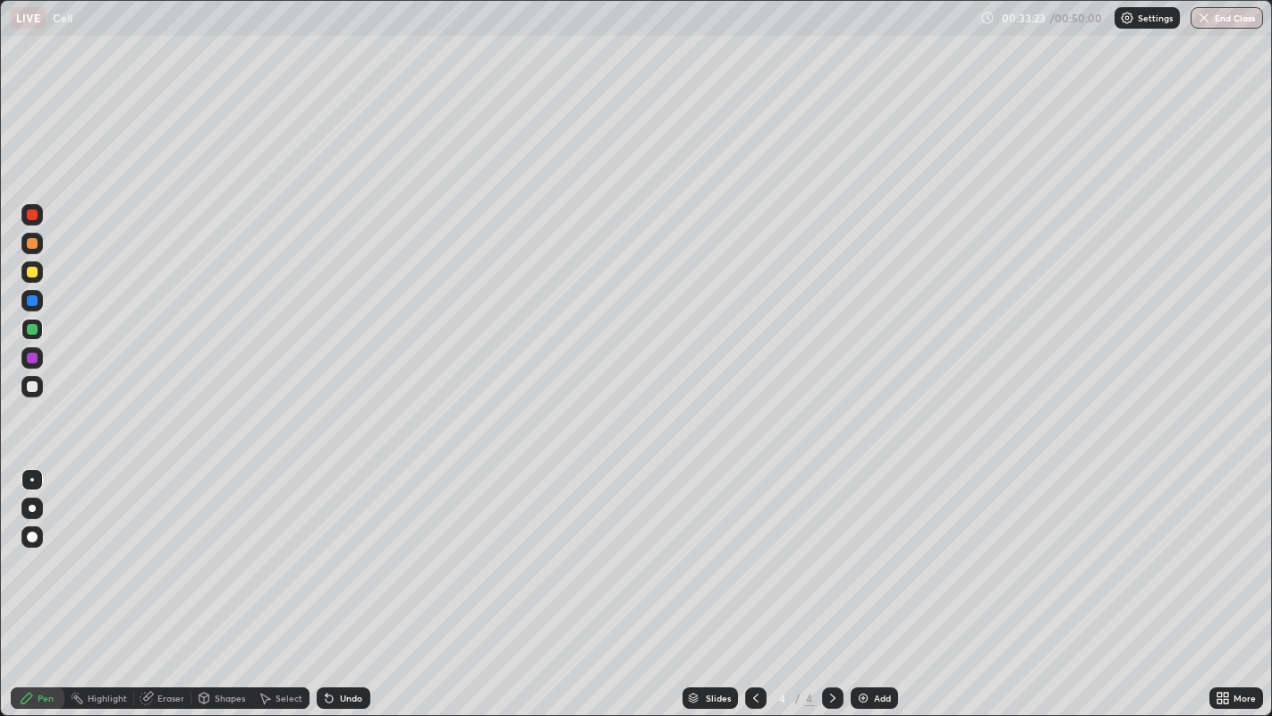
click at [340, 589] on div "Undo" at bounding box center [351, 697] width 22 height 9
click at [31, 301] on div at bounding box center [32, 300] width 11 height 11
click at [753, 589] on icon at bounding box center [756, 698] width 14 height 14
click at [832, 589] on icon at bounding box center [833, 698] width 14 height 14
click at [32, 390] on div at bounding box center [32, 386] width 11 height 11
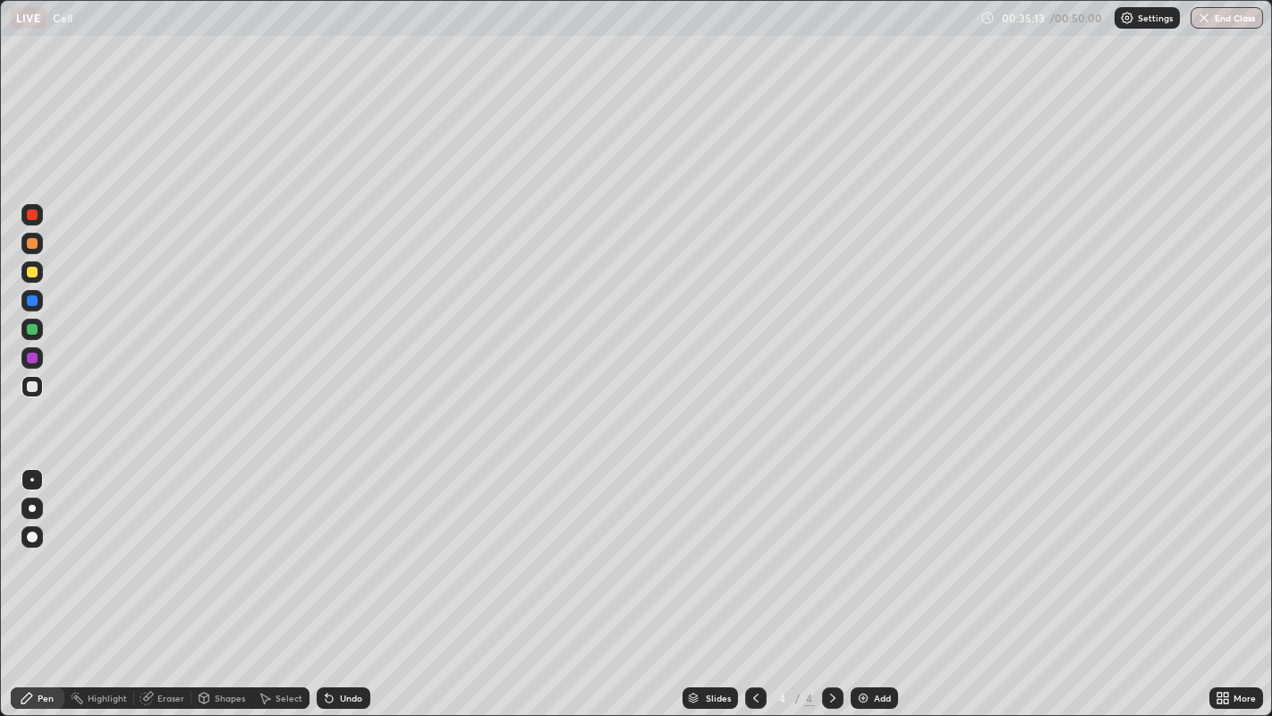
click at [178, 589] on div "Eraser" at bounding box center [162, 697] width 57 height 21
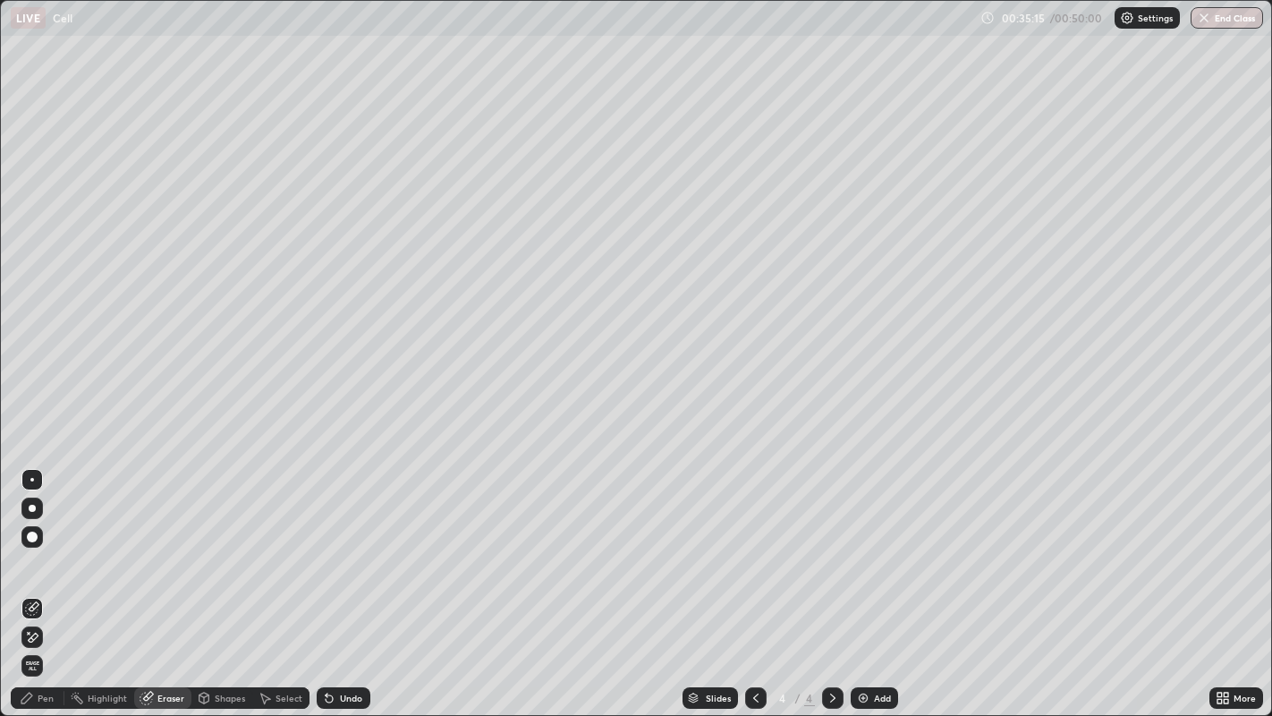
click at [55, 589] on div "Pen" at bounding box center [38, 697] width 54 height 21
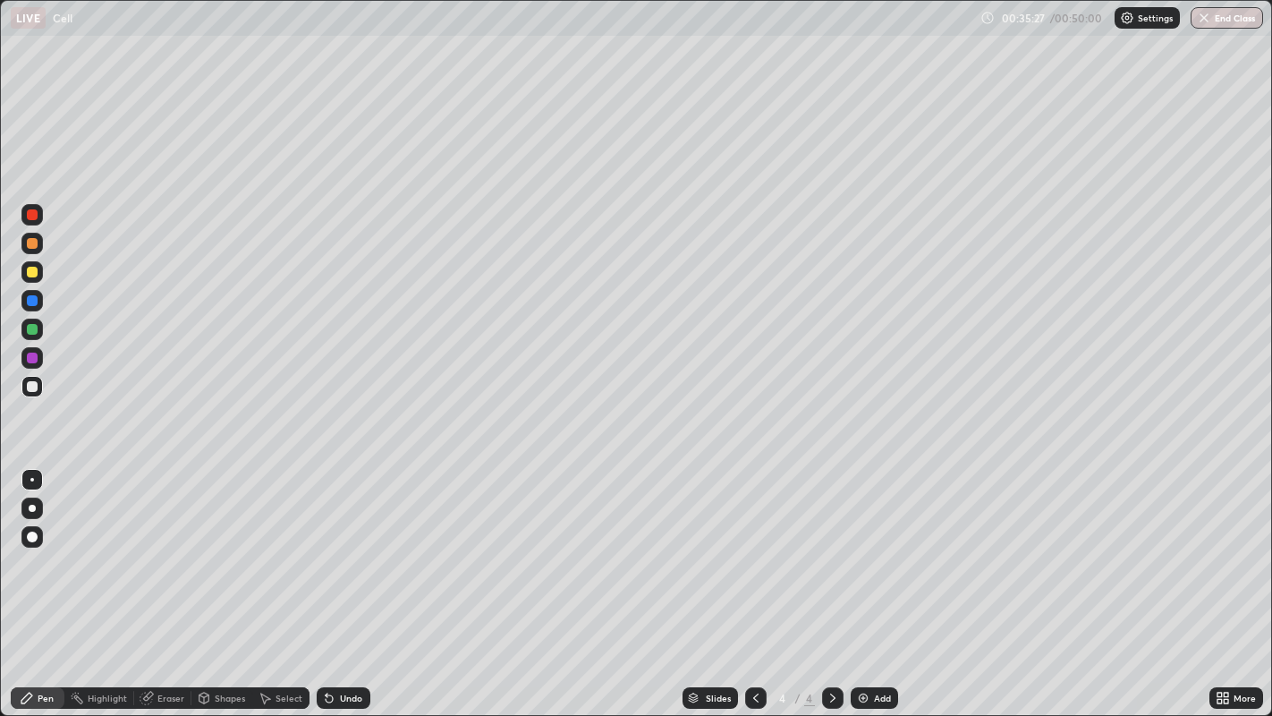
click at [31, 274] on div at bounding box center [32, 272] width 11 height 11
click at [34, 328] on div at bounding box center [32, 329] width 11 height 11
click at [351, 589] on div "Undo" at bounding box center [351, 697] width 22 height 9
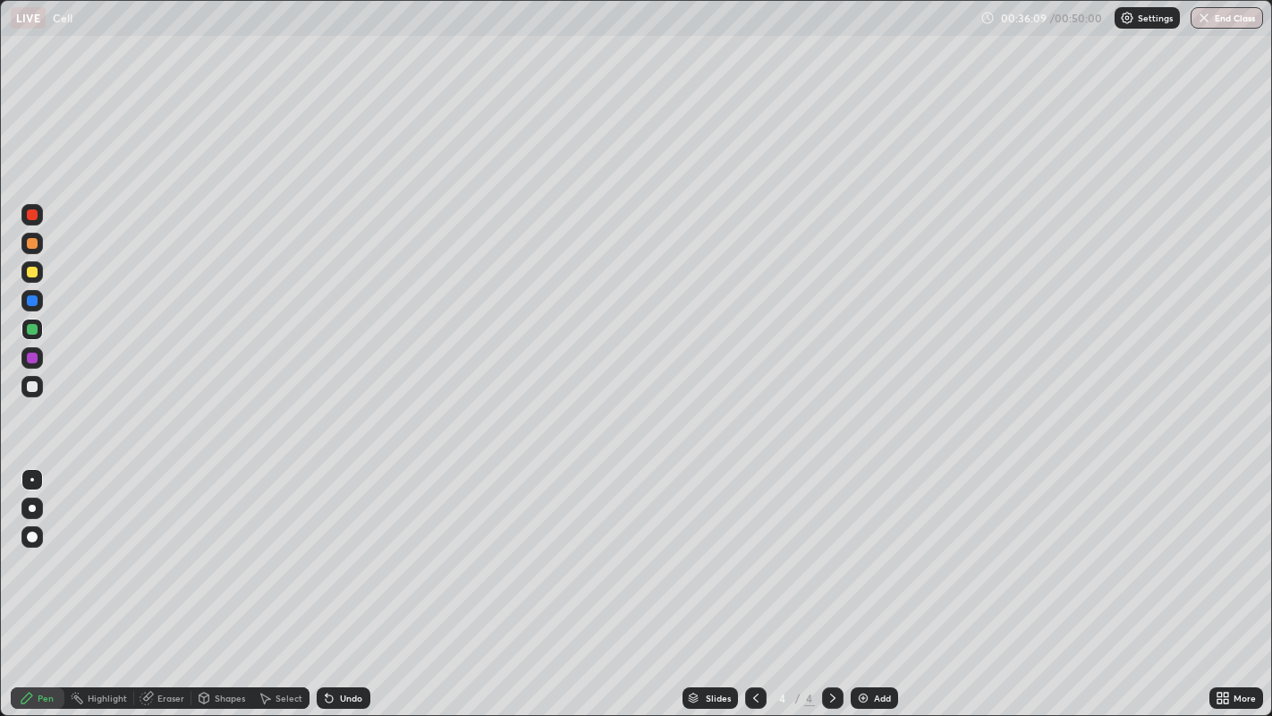
click at [31, 387] on div at bounding box center [32, 386] width 11 height 11
click at [34, 275] on div at bounding box center [32, 272] width 11 height 11
click at [32, 386] on div at bounding box center [32, 386] width 11 height 11
click at [33, 244] on div at bounding box center [32, 243] width 11 height 11
click at [361, 589] on div "Undo" at bounding box center [344, 697] width 54 height 21
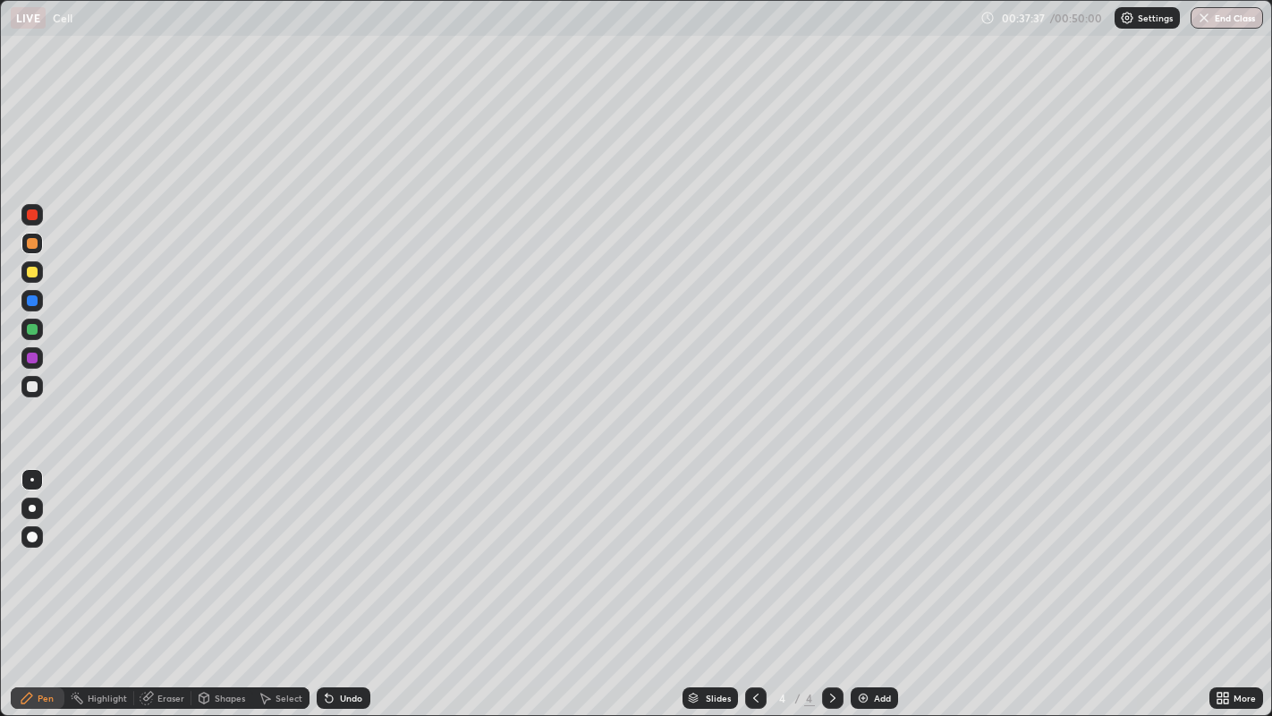
click at [36, 333] on div at bounding box center [32, 329] width 11 height 11
click at [30, 361] on div at bounding box center [32, 357] width 11 height 11
click at [31, 387] on div at bounding box center [32, 386] width 11 height 11
click at [33, 332] on div at bounding box center [32, 329] width 11 height 11
click at [27, 384] on div at bounding box center [32, 386] width 11 height 11
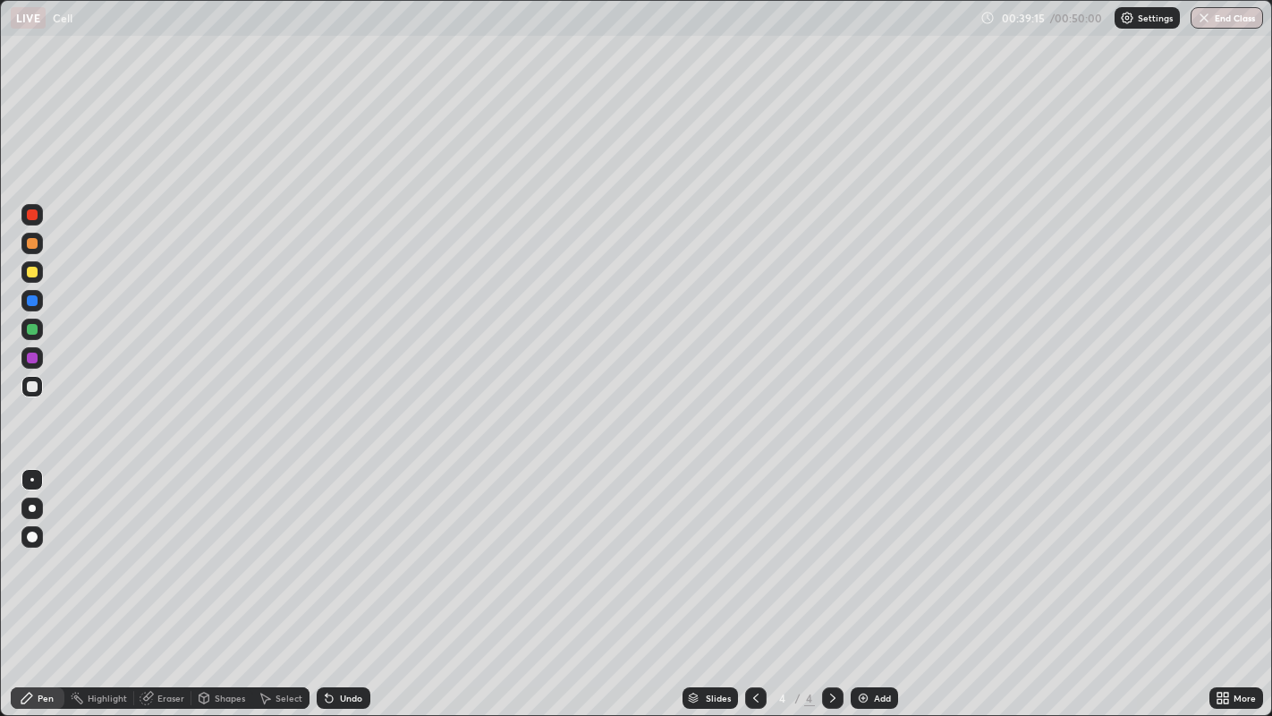
click at [31, 211] on div at bounding box center [32, 214] width 11 height 11
click at [34, 272] on div at bounding box center [32, 272] width 11 height 11
click at [34, 389] on div at bounding box center [32, 386] width 11 height 11
click at [178, 589] on div "Eraser" at bounding box center [170, 697] width 27 height 9
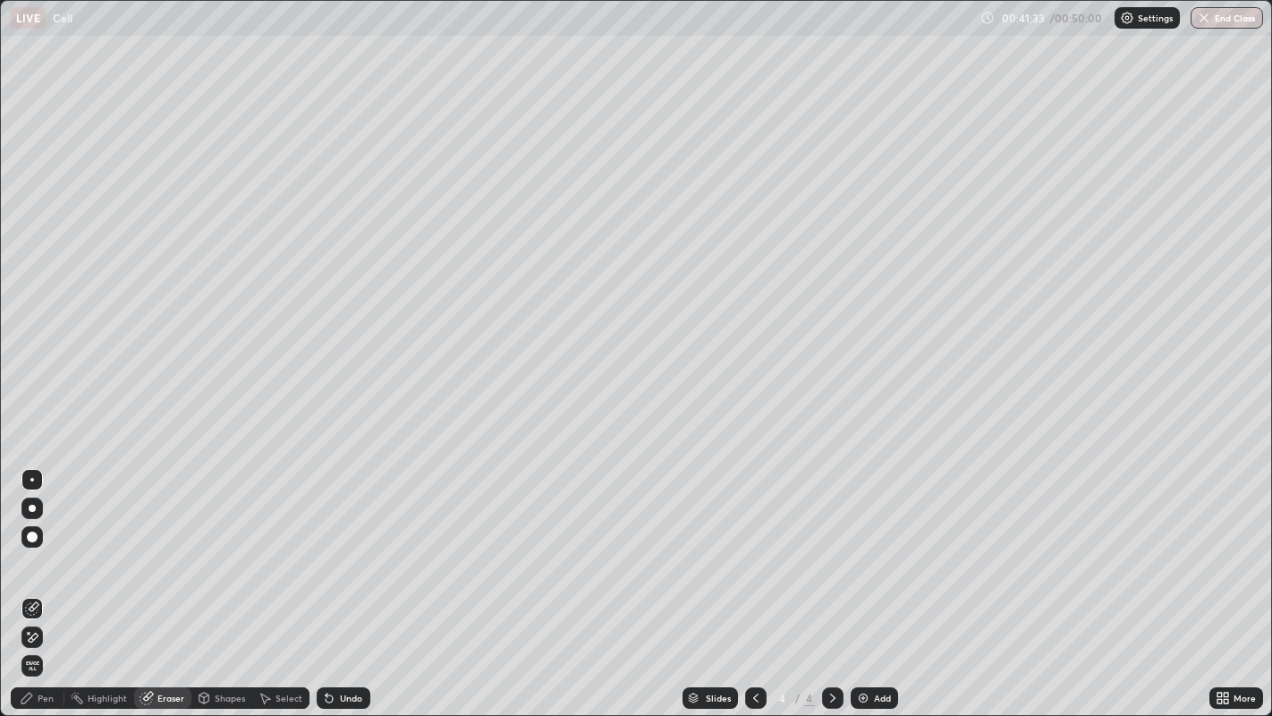
click at [47, 589] on div "Pen" at bounding box center [46, 697] width 16 height 9
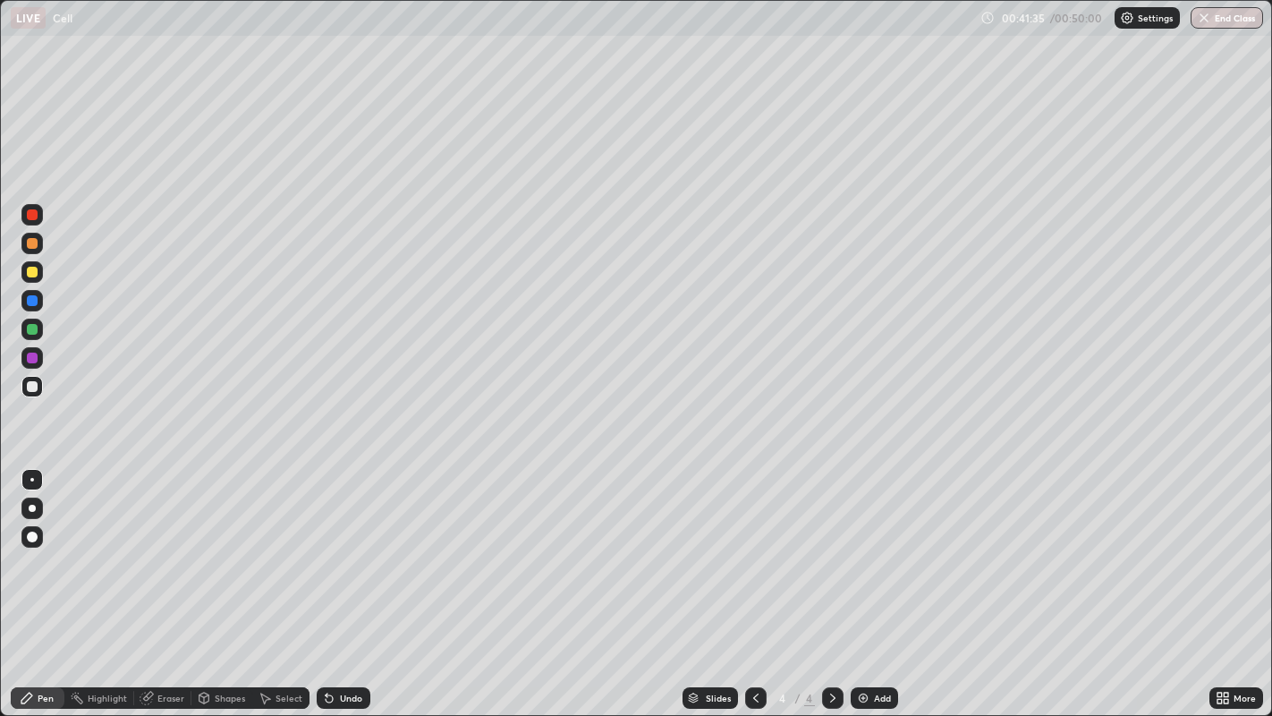
click at [31, 273] on div at bounding box center [32, 272] width 11 height 11
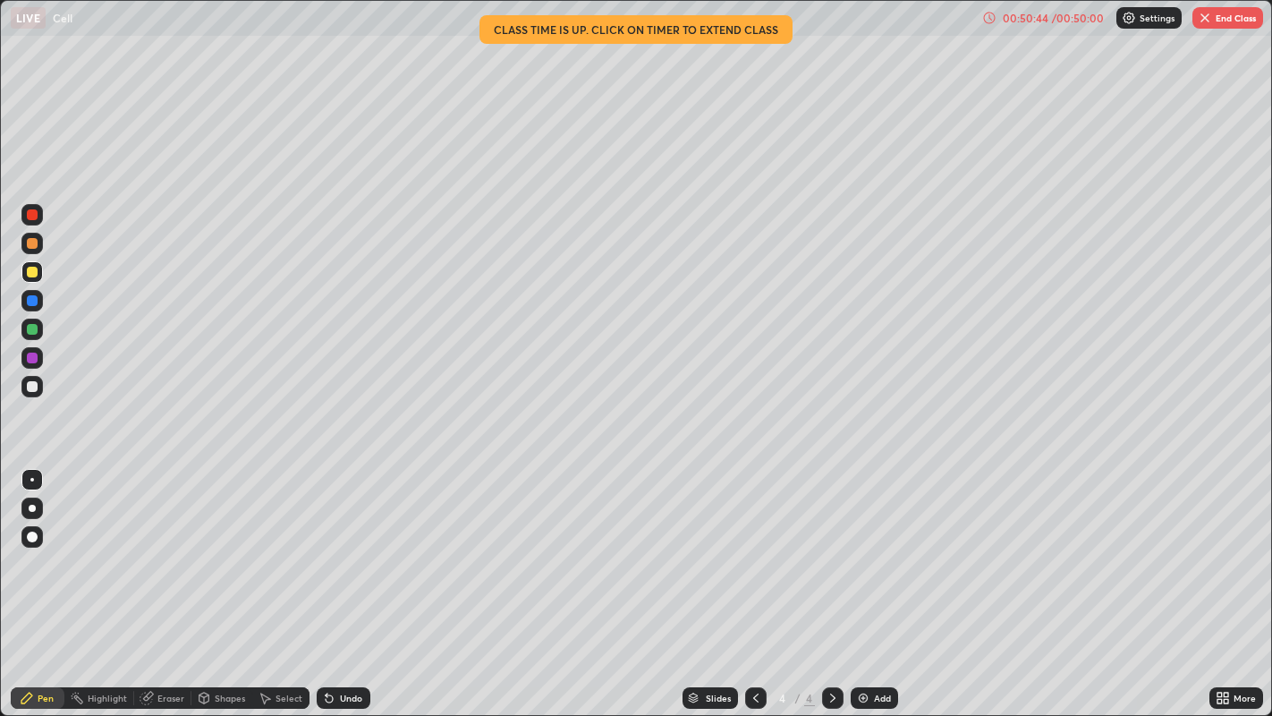
click at [755, 589] on icon at bounding box center [756, 698] width 14 height 14
click at [753, 589] on icon at bounding box center [756, 698] width 14 height 14
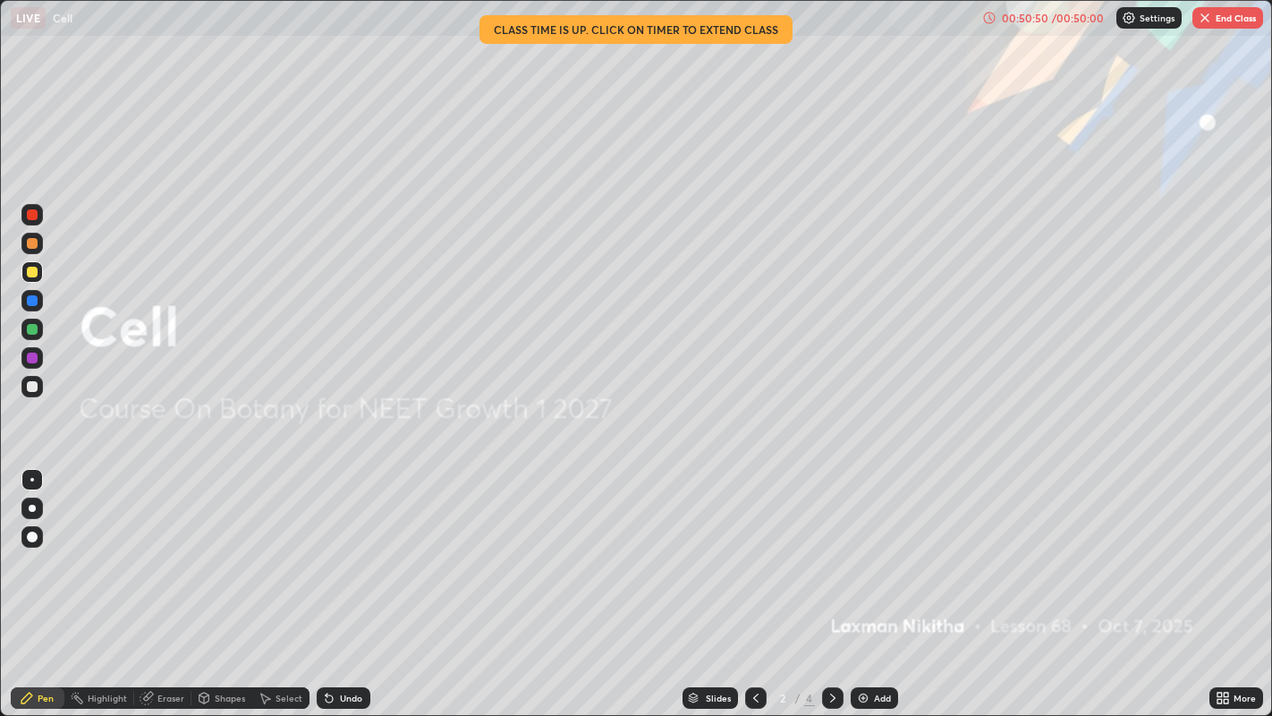
click at [1241, 20] on button "End Class" at bounding box center [1228, 17] width 71 height 21
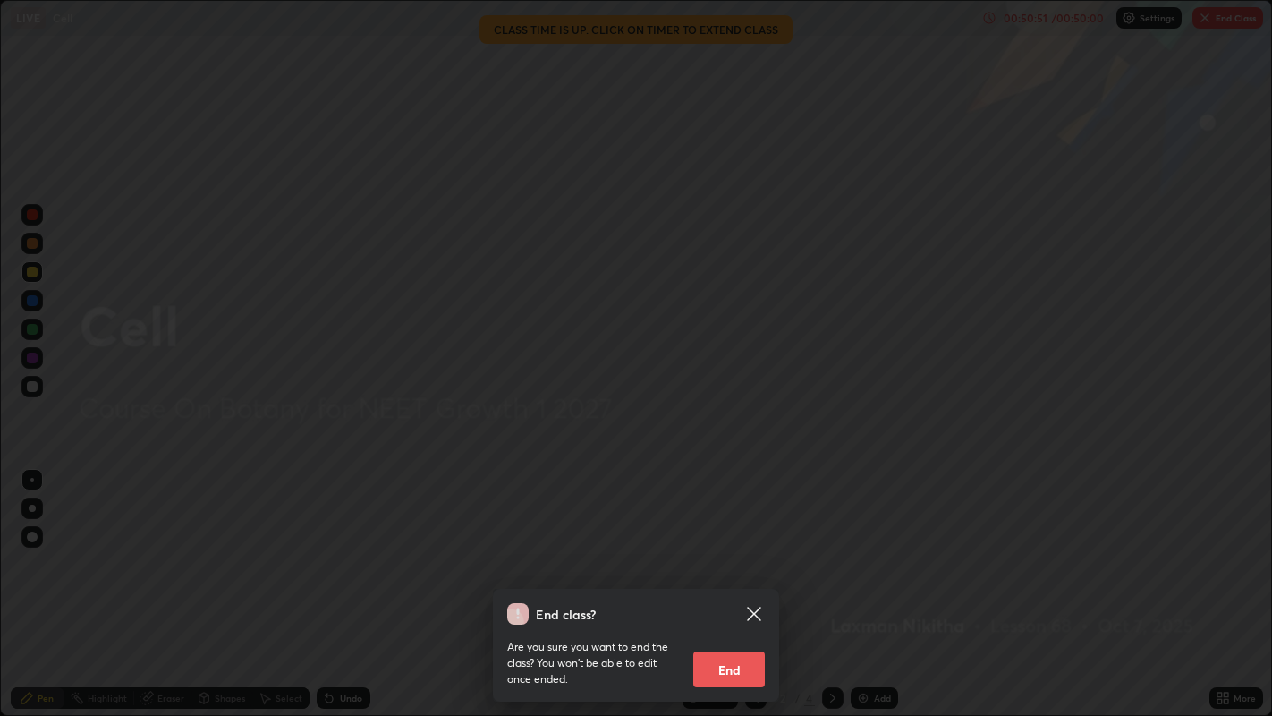
click at [729, 589] on button "End" at bounding box center [729, 669] width 72 height 36
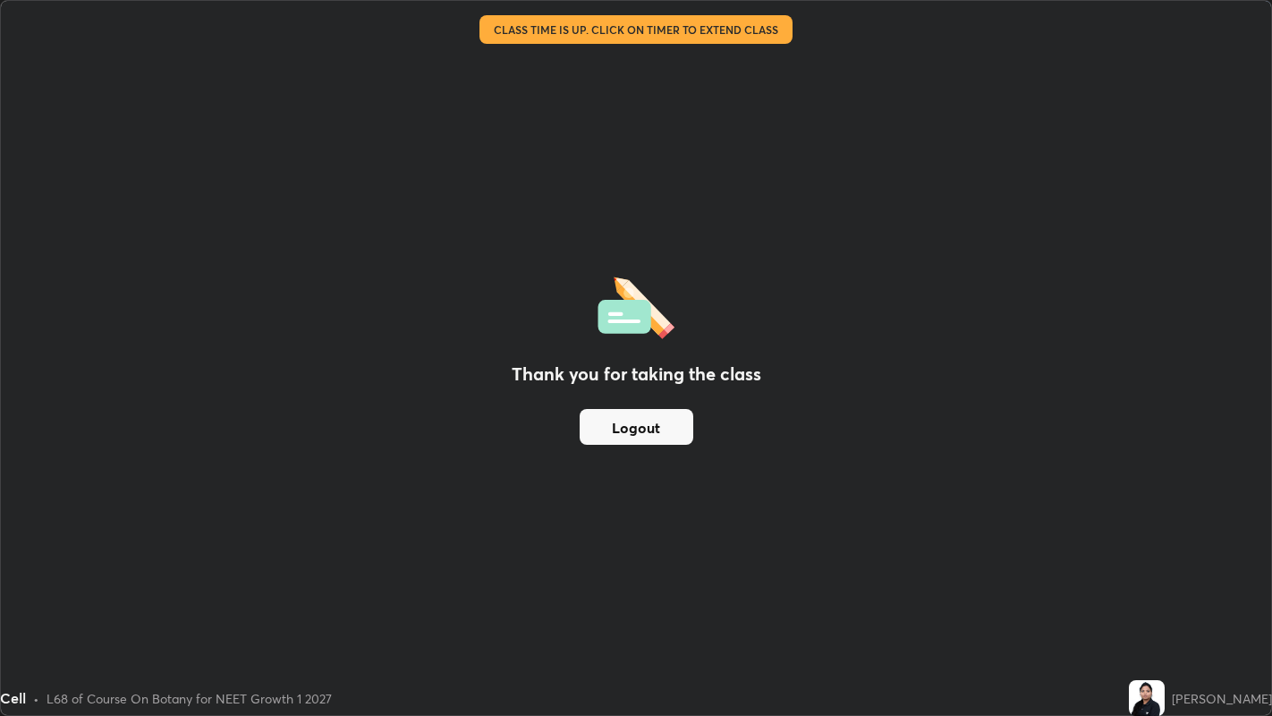
click at [666, 416] on button "Logout" at bounding box center [637, 427] width 114 height 36
